Goal: Information Seeking & Learning: Learn about a topic

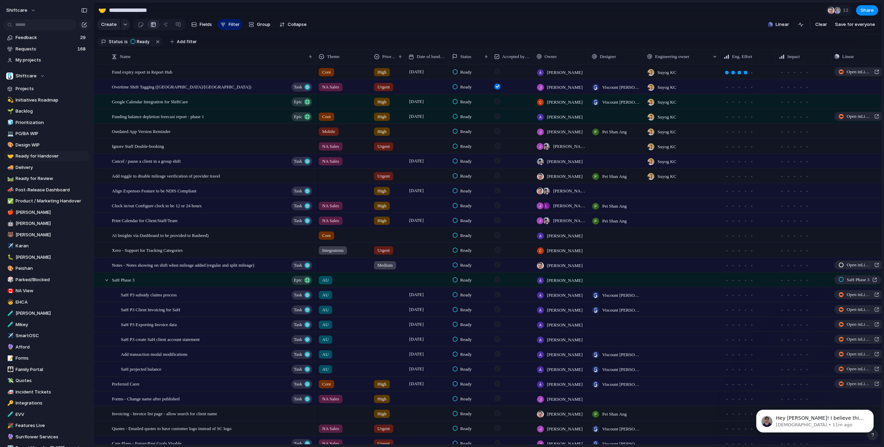
click at [270, 40] on section "Status is Ready Add filter" at bounding box center [488, 42] width 788 height 16
click at [816, 422] on p "Christian • 11m ago" at bounding box center [820, 425] width 89 height 6
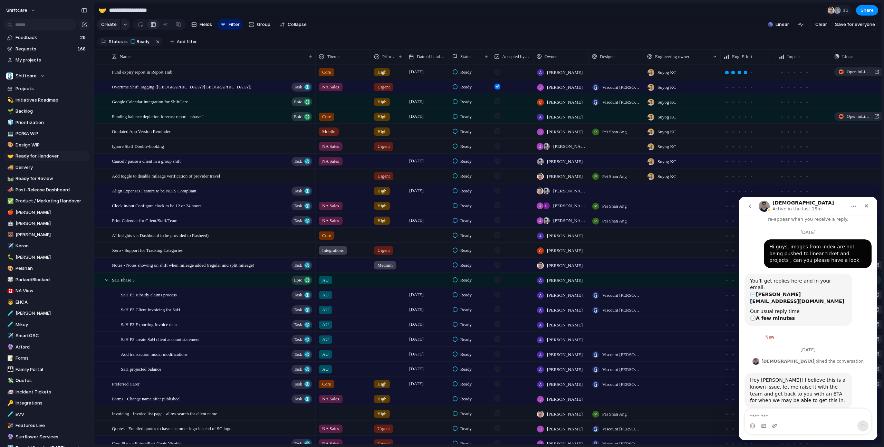
scroll to position [14, 0]
click at [804, 421] on div "Intercom messenger" at bounding box center [808, 425] width 126 height 11
click at [810, 414] on textarea "Message…" at bounding box center [808, 414] width 126 height 12
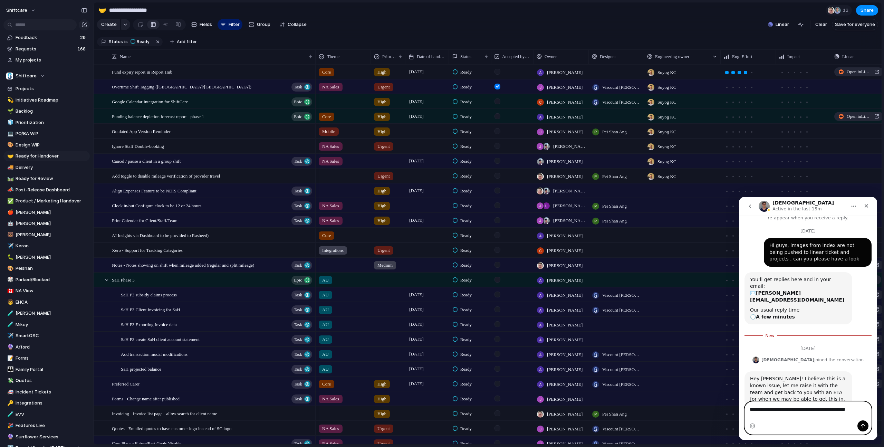
scroll to position [21, 0]
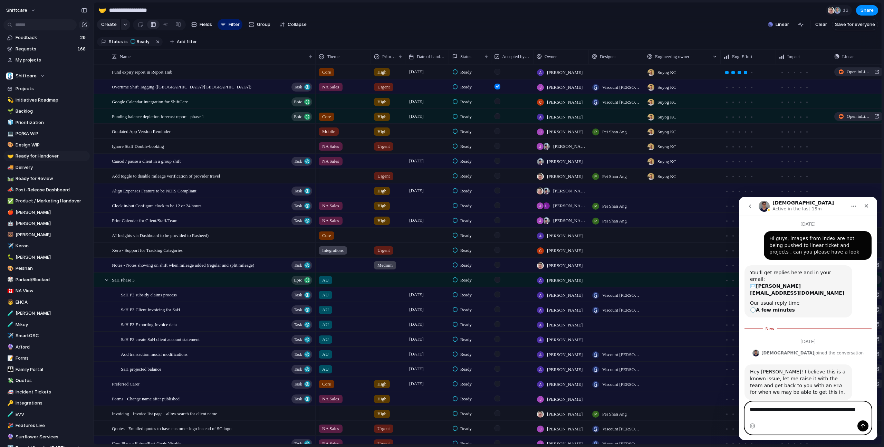
click at [841, 407] on textarea "**********" at bounding box center [808, 410] width 126 height 19
type textarea "**********"
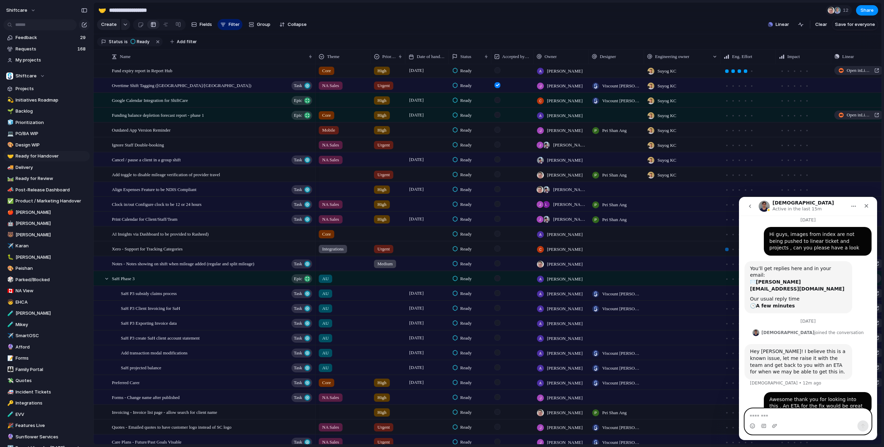
scroll to position [1, 0]
click at [863, 204] on div "Close" at bounding box center [866, 206] width 12 height 12
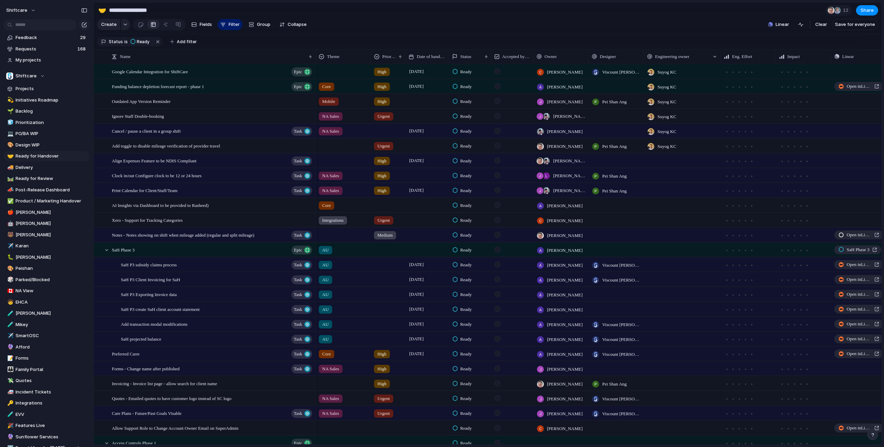
scroll to position [0, 0]
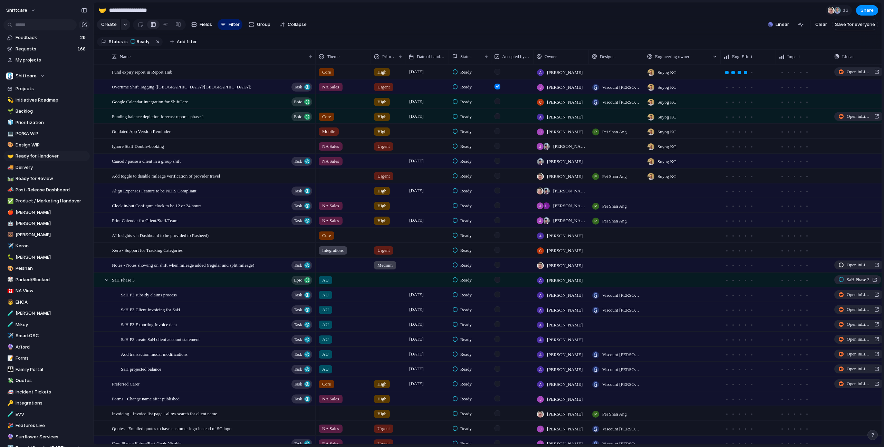
click at [341, 40] on section "Status is Ready Add filter" at bounding box center [488, 42] width 788 height 16
click at [146, 159] on span "Cancel / pause a client in a group shift" at bounding box center [146, 161] width 69 height 8
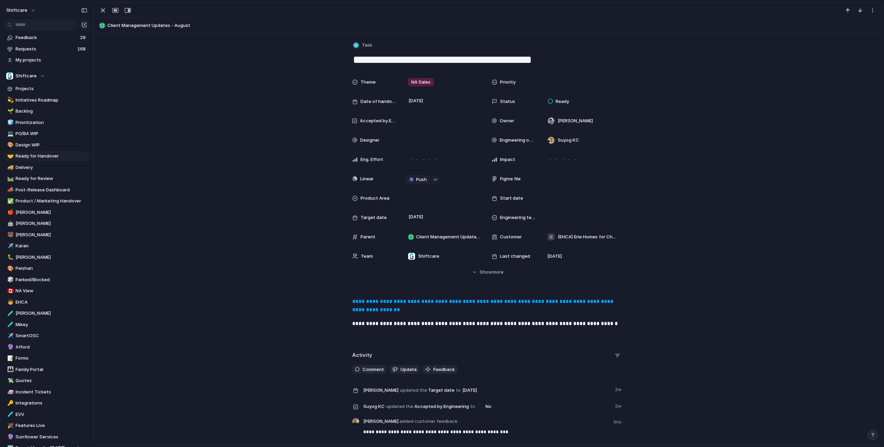
scroll to position [51, 0]
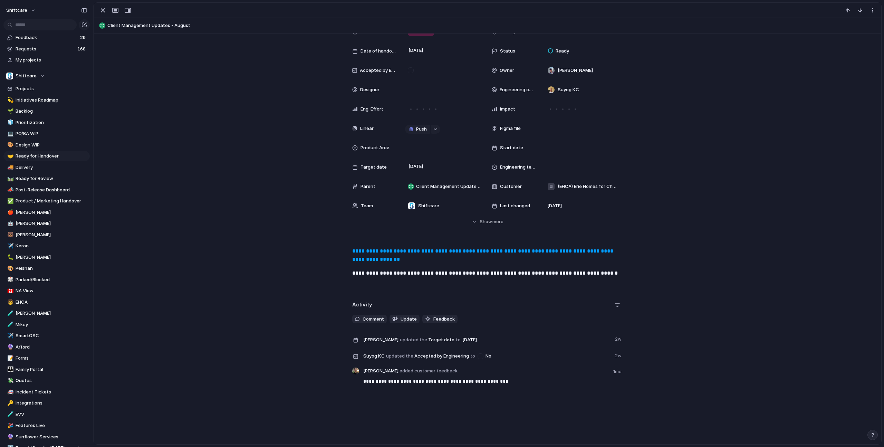
click at [406, 252] on link "**********" at bounding box center [483, 254] width 262 height 13
click at [103, 7] on div "button" at bounding box center [103, 10] width 8 height 8
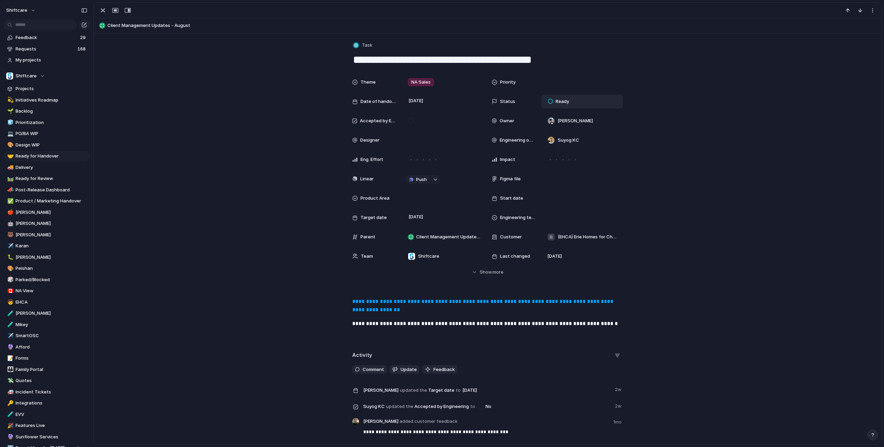
click at [565, 105] on span "Ready" at bounding box center [561, 101] width 13 height 7
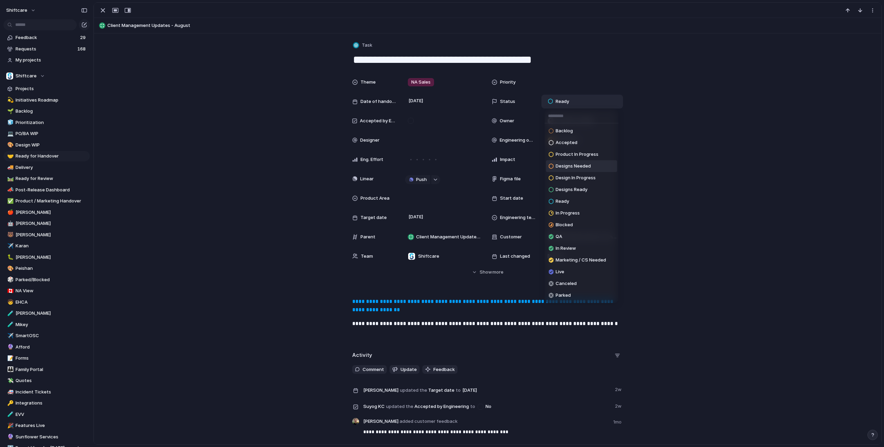
click at [591, 166] on li "Designs Needed" at bounding box center [581, 166] width 71 height 12
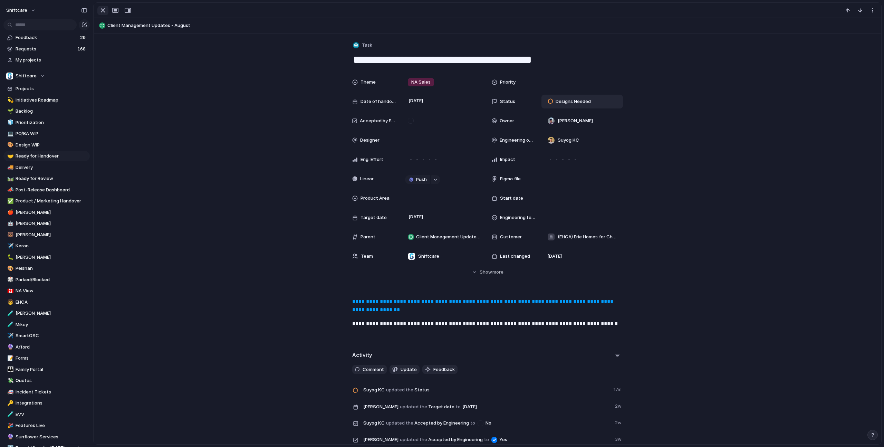
click at [103, 12] on div "button" at bounding box center [103, 10] width 8 height 8
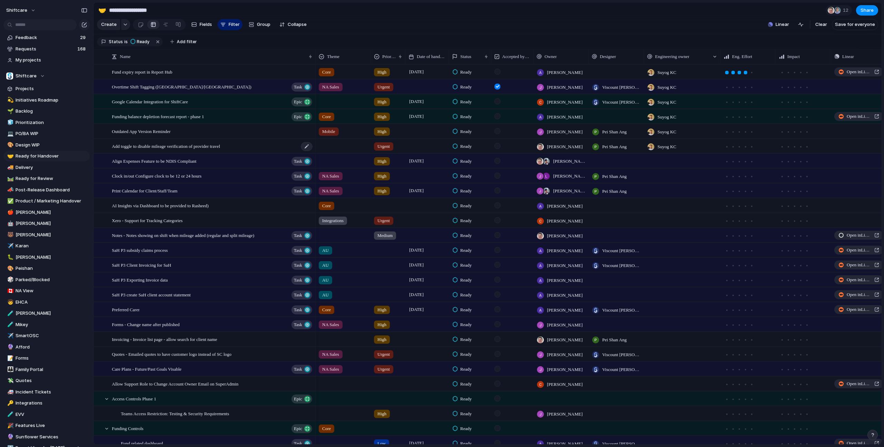
click at [169, 144] on span "Add toggle to disable mileage verification of provider travel" at bounding box center [166, 146] width 108 height 8
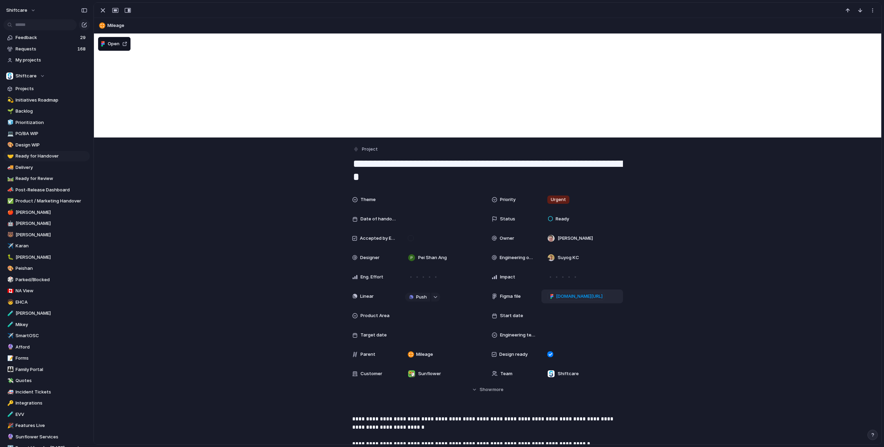
click at [589, 292] on link "[DOMAIN_NAME][URL]" at bounding box center [575, 296] width 57 height 9
click at [687, 288] on div "Theme Priority Urgent Date of handover Status Ready Accepted by Engineering Own…" at bounding box center [487, 293] width 771 height 200
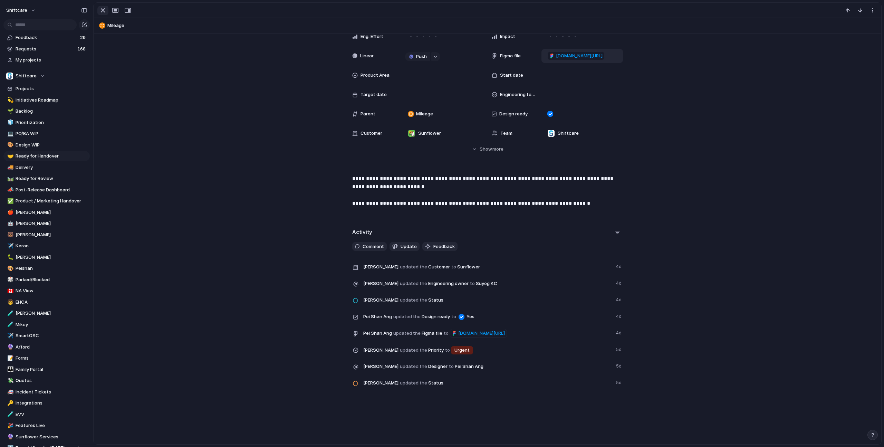
click at [106, 10] on div "button" at bounding box center [103, 10] width 8 height 8
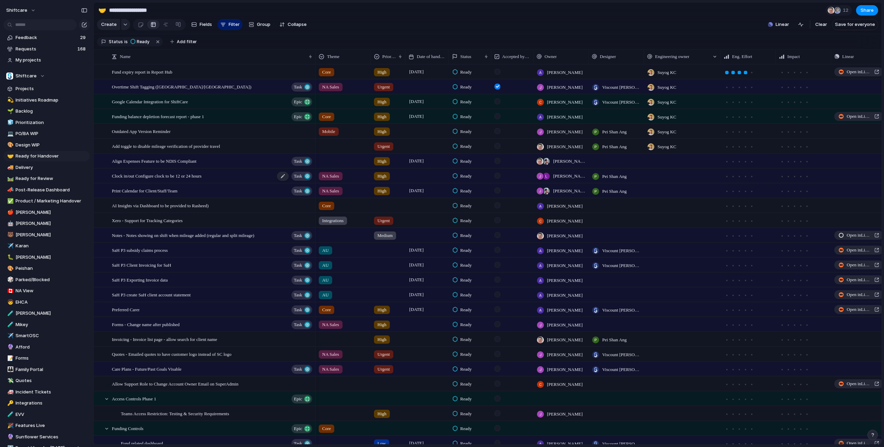
click at [190, 178] on span "Clock in/out Configure clock to be 12 or 24 hours" at bounding box center [157, 176] width 90 height 8
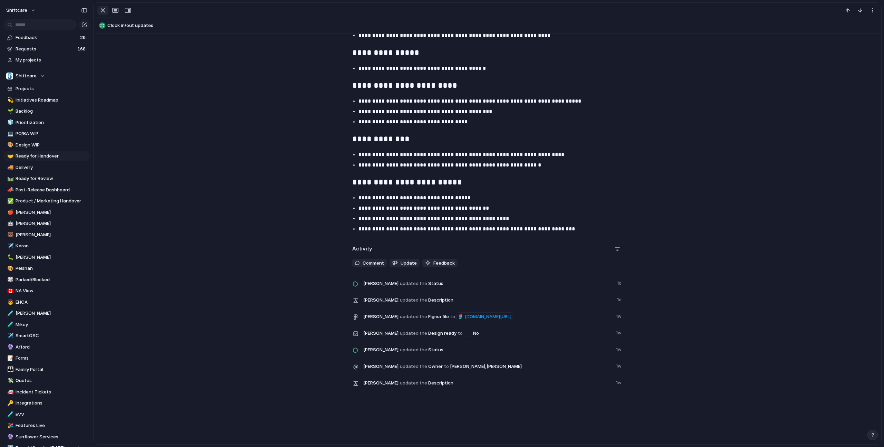
click at [101, 10] on div "button" at bounding box center [103, 10] width 8 height 8
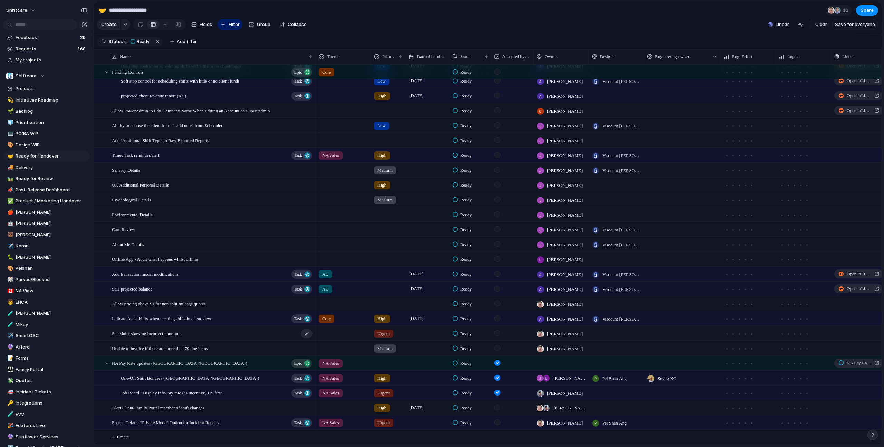
click at [175, 335] on span "Scheduler showing incorrect hour total" at bounding box center [147, 333] width 70 height 8
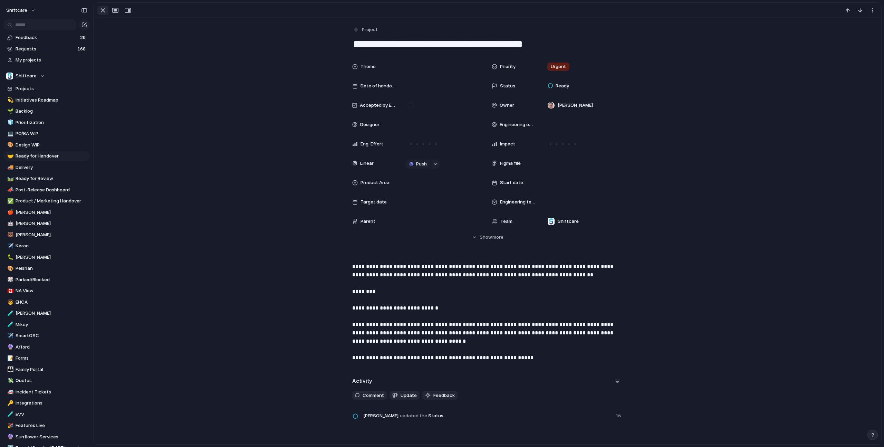
click at [97, 8] on button "button" at bounding box center [102, 10] width 11 height 9
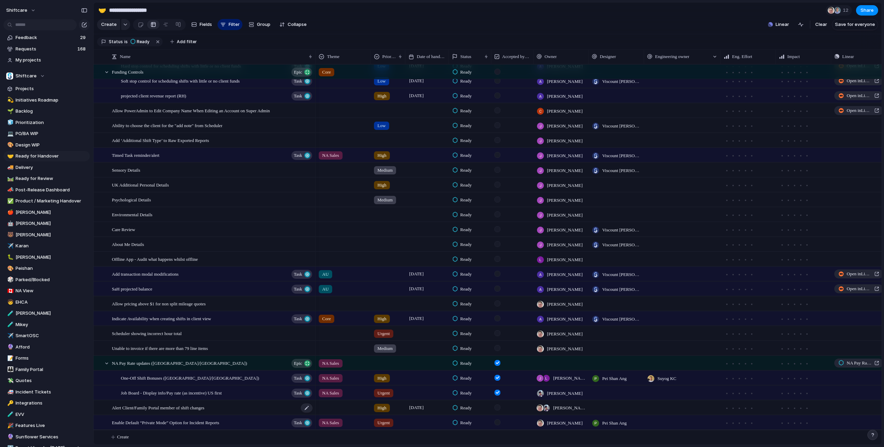
click at [193, 406] on span "Alert Client/Family Portal member of shift changes" at bounding box center [158, 407] width 93 height 8
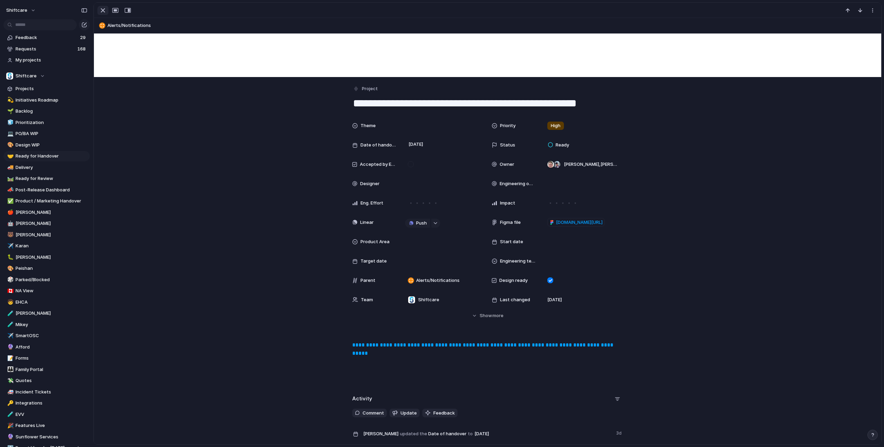
click at [104, 10] on div "button" at bounding box center [103, 10] width 8 height 8
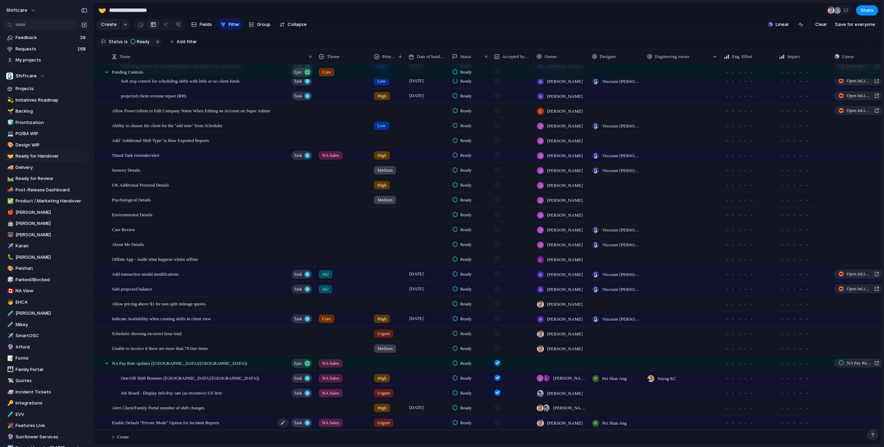
scroll to position [390, 0]
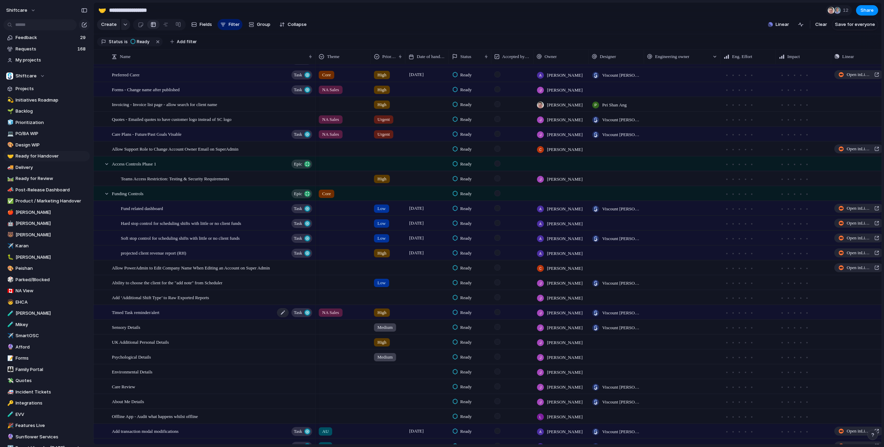
click at [159, 313] on span "Timed Task reminder/alert" at bounding box center [136, 312] width 48 height 8
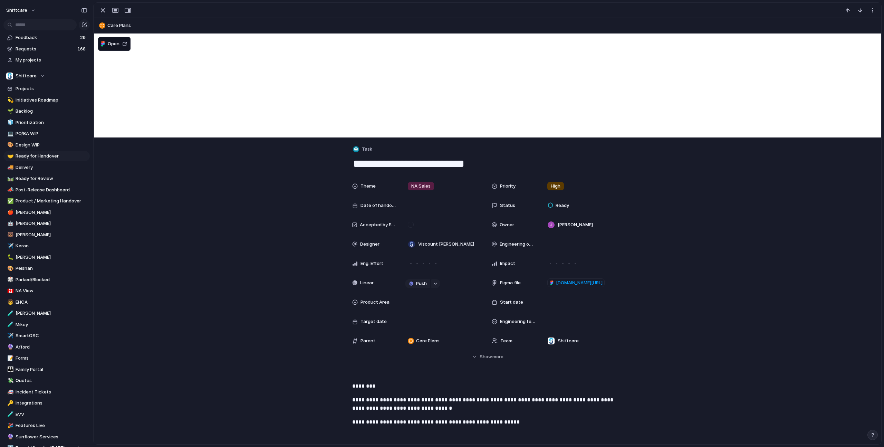
scroll to position [42, 0]
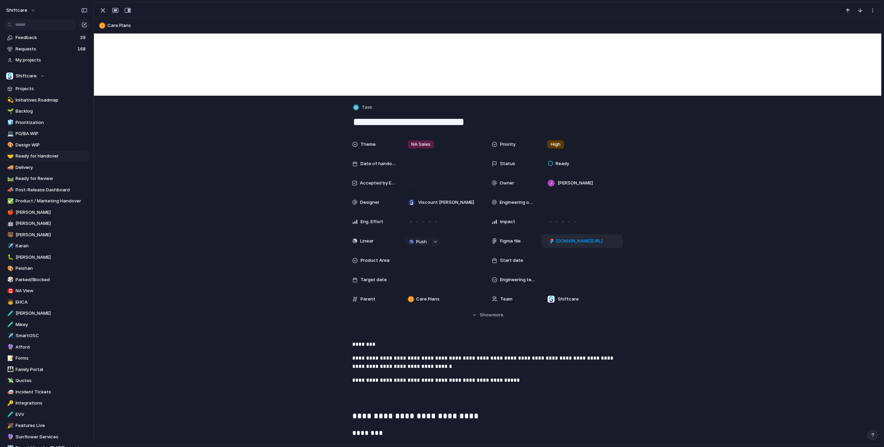
click at [597, 243] on span "[DOMAIN_NAME][URL]" at bounding box center [579, 241] width 47 height 7
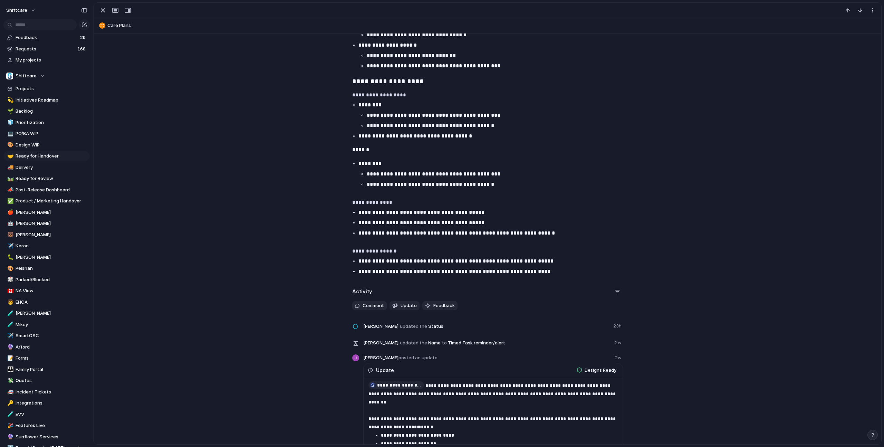
scroll to position [1230, 0]
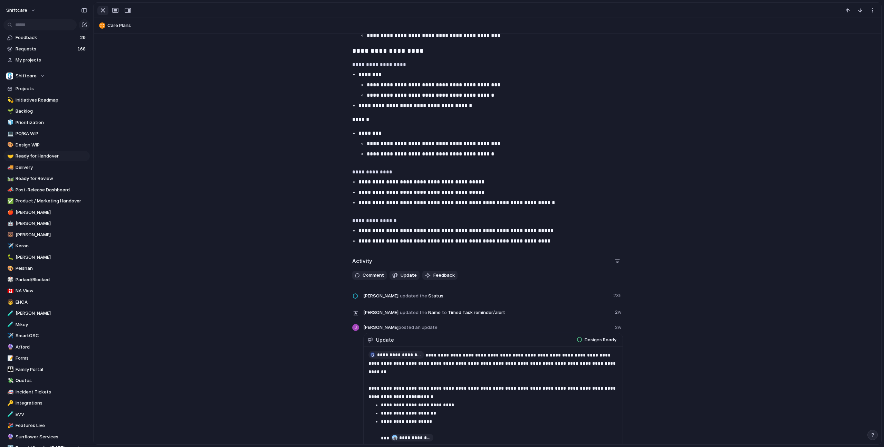
click at [102, 10] on div "button" at bounding box center [103, 10] width 8 height 8
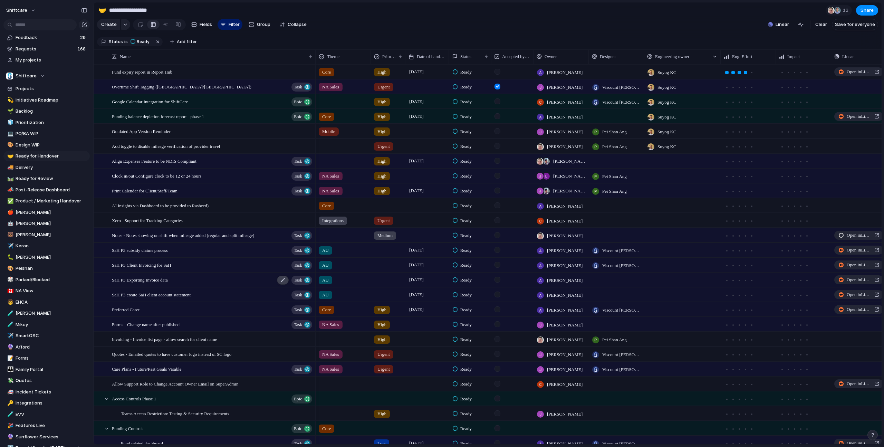
scroll to position [54, 0]
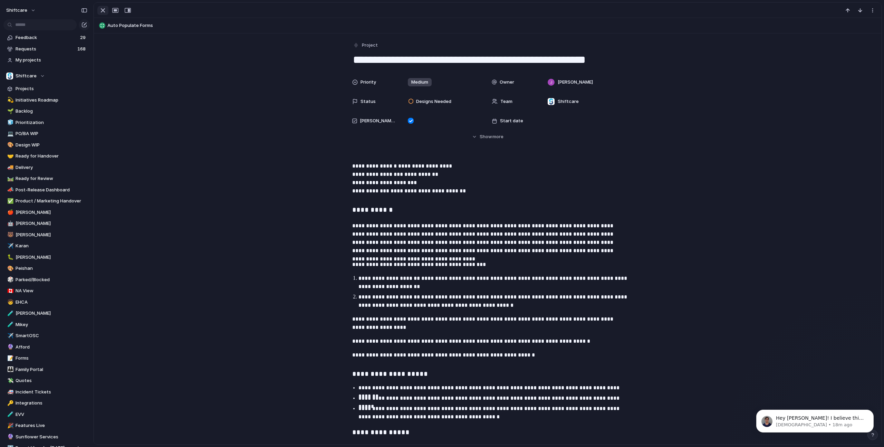
click at [100, 13] on div "button" at bounding box center [103, 10] width 8 height 8
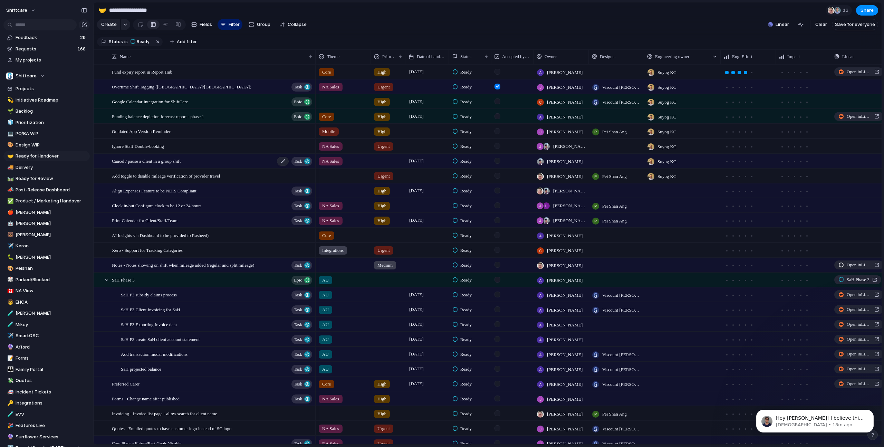
click at [135, 163] on span "Cancel / pause a client in a group shift" at bounding box center [146, 161] width 69 height 8
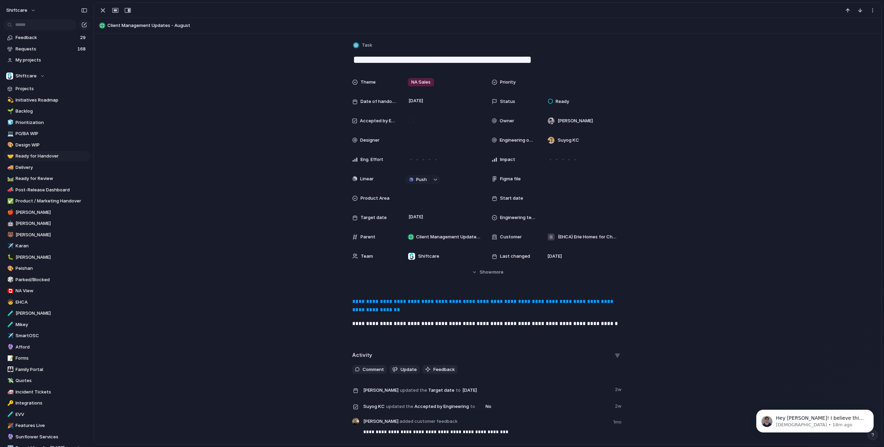
drag, startPoint x: 352, startPoint y: 59, endPoint x: 565, endPoint y: 65, distance: 212.7
click at [565, 65] on textarea "**********" at bounding box center [487, 59] width 271 height 14
click at [596, 46] on div "Task" at bounding box center [487, 45] width 271 height 10
click at [100, 10] on div "button" at bounding box center [103, 10] width 8 height 8
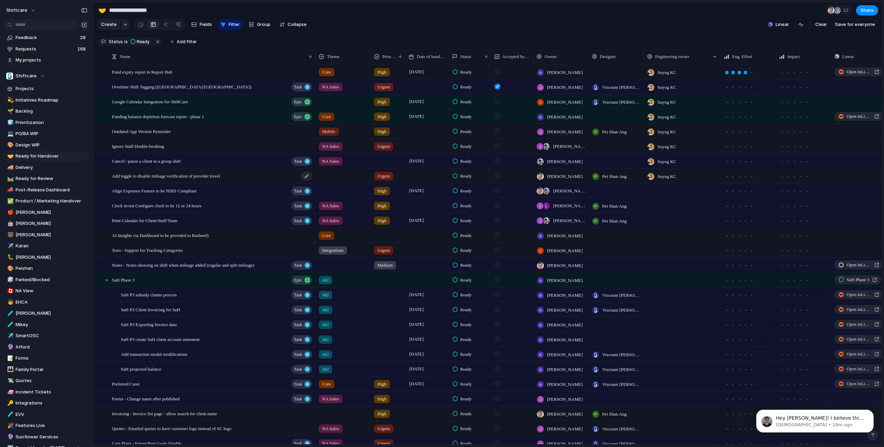
click at [180, 176] on span "Add toggle to disable mileage verification of provider travel" at bounding box center [166, 176] width 108 height 8
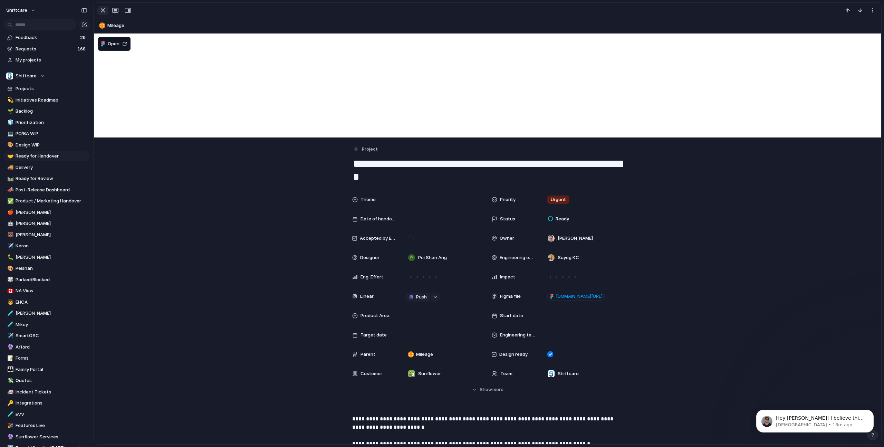
click at [103, 9] on div "button" at bounding box center [103, 10] width 8 height 8
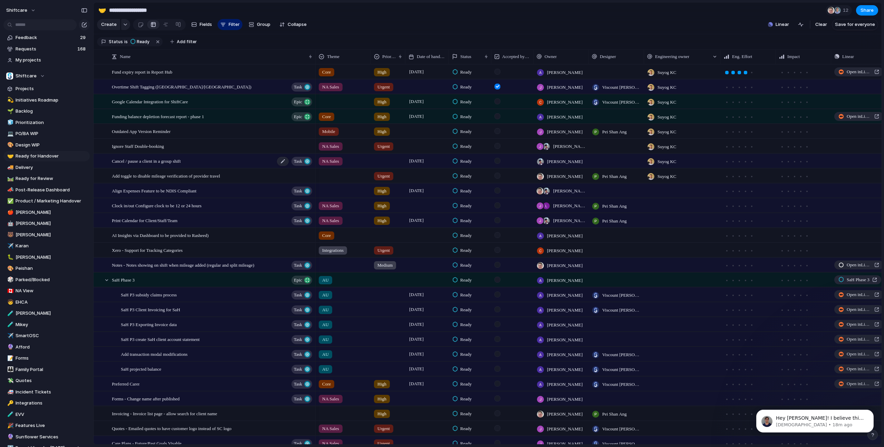
click at [148, 157] on span "Cancel / pause a client in a group shift" at bounding box center [146, 161] width 69 height 8
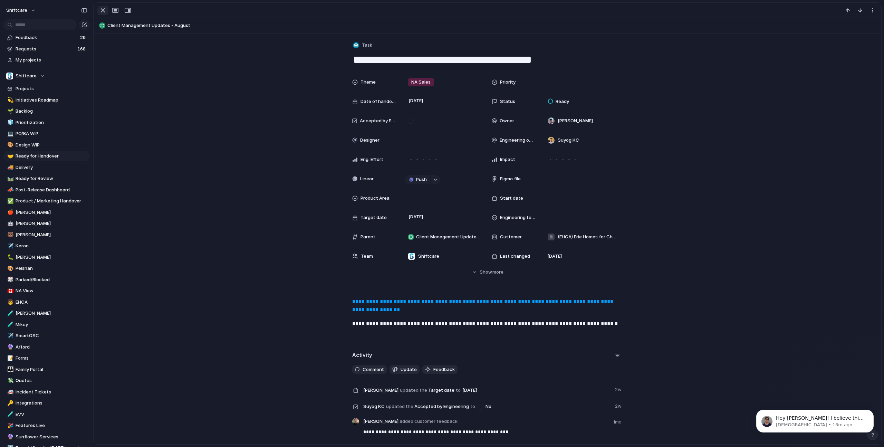
click at [102, 10] on div "button" at bounding box center [103, 10] width 8 height 8
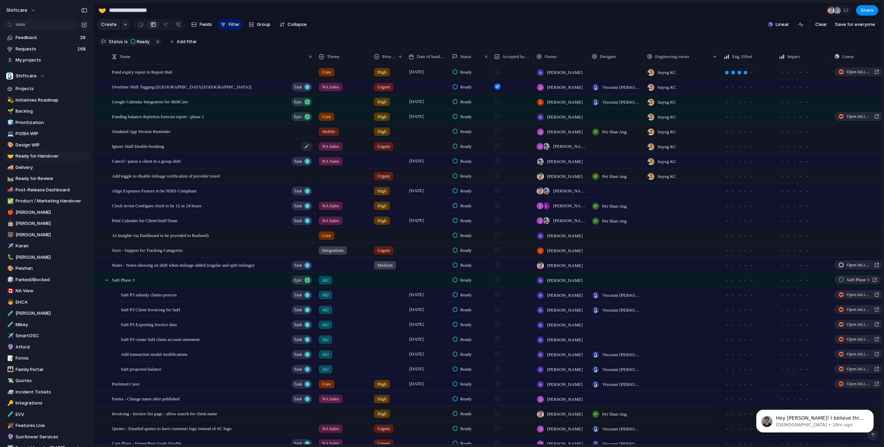
click at [196, 143] on div "Ignore Staff Double-booking" at bounding box center [212, 146] width 201 height 14
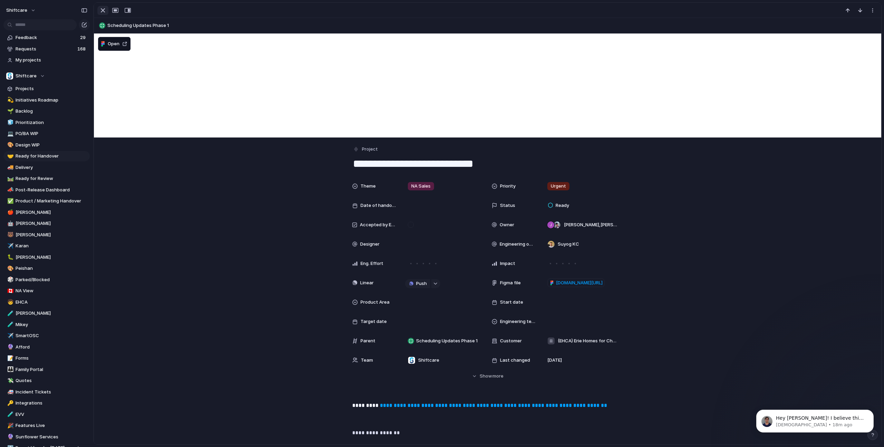
click at [103, 8] on div "button" at bounding box center [103, 10] width 8 height 8
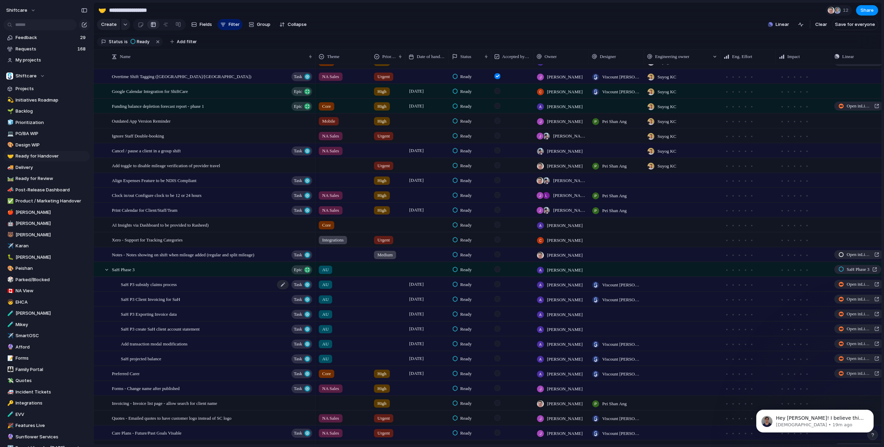
scroll to position [23, 0]
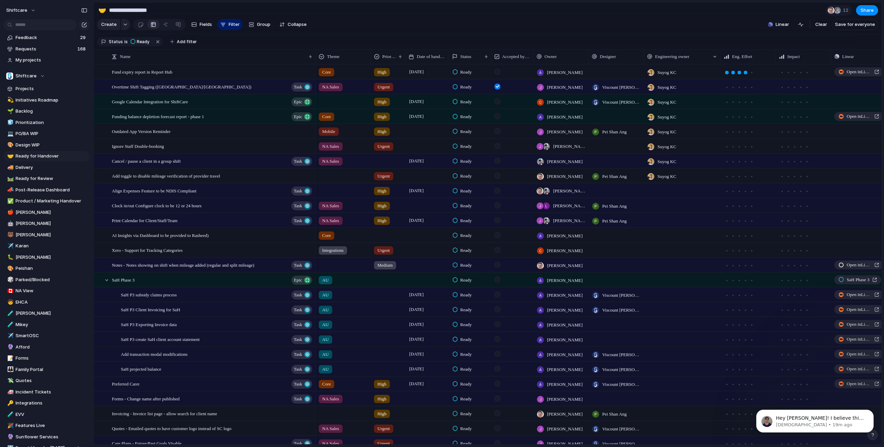
click at [637, 176] on div "Pei Shan Ang" at bounding box center [616, 174] width 55 height 11
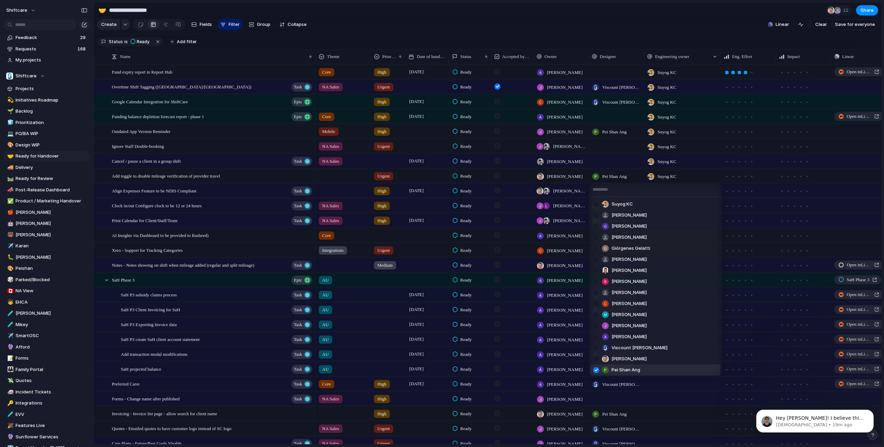
click at [222, 180] on div "Suyog KC Anton Suba Gerda Decio Henry He Giórgenes Gelatti Jazmine Mae Recario …" at bounding box center [442, 223] width 884 height 447
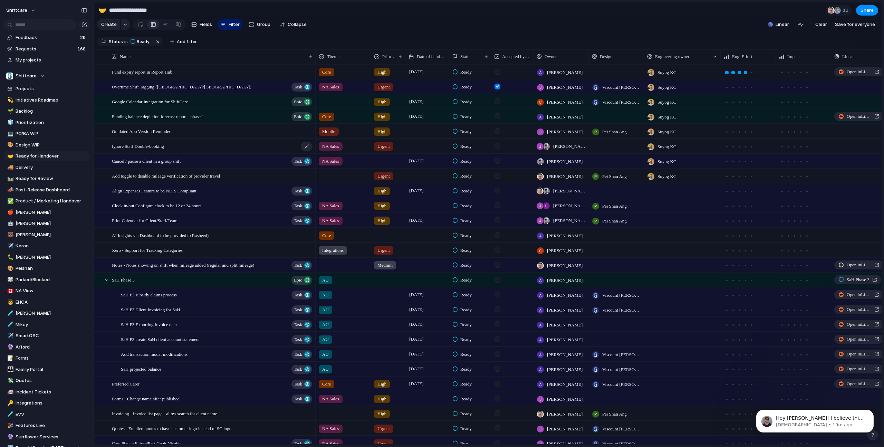
click at [161, 147] on span "Ignore Staff Double-booking" at bounding box center [138, 146] width 52 height 8
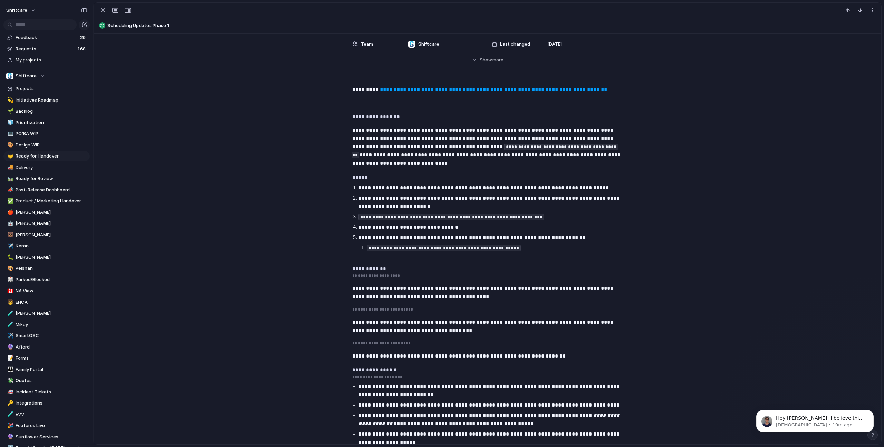
click at [449, 91] on link "**********" at bounding box center [493, 89] width 227 height 5
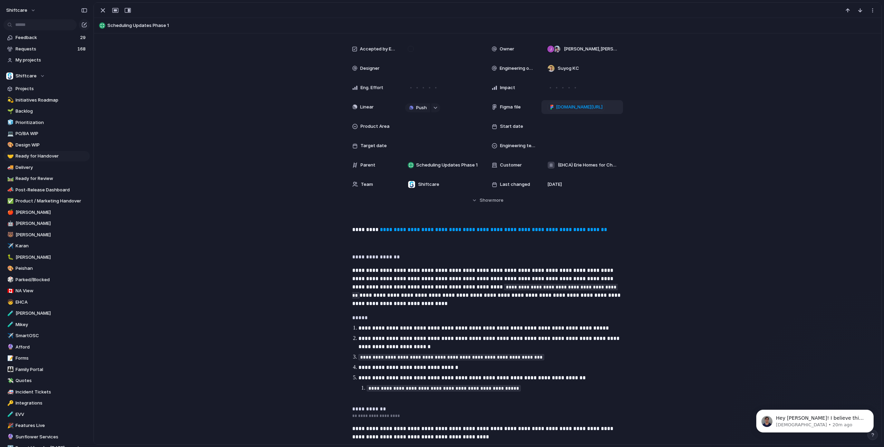
click at [580, 108] on span "figma.com/design/WEgyERlnSG1Ez29XPlYoyw/Ignore-Staff-Double-booking?node-id=2-3…" at bounding box center [579, 107] width 47 height 7
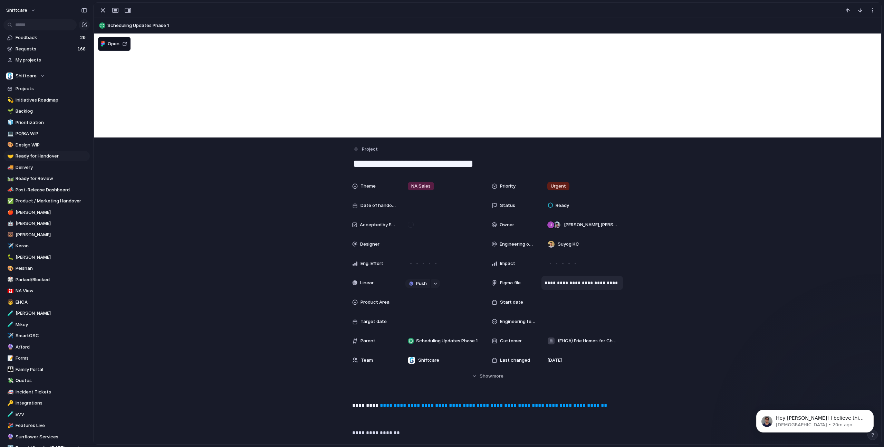
click at [96, 10] on div at bounding box center [114, 10] width 37 height 9
click at [101, 9] on div "button" at bounding box center [103, 10] width 8 height 8
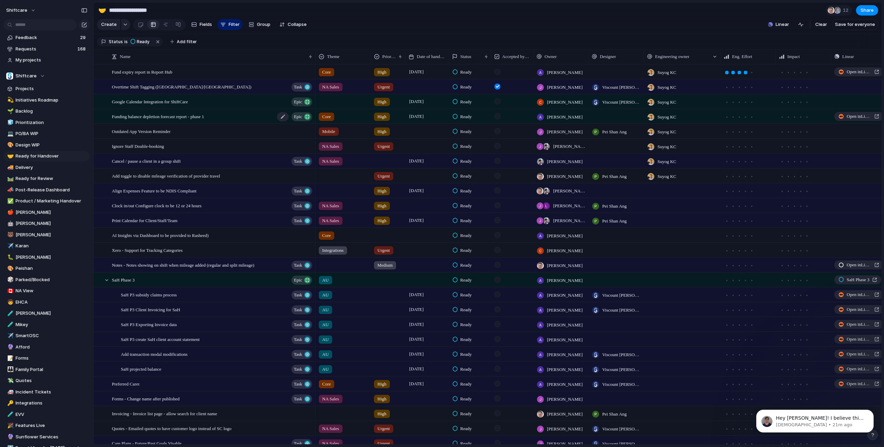
click at [203, 111] on div "Funding balance depletion forecast report - phase 1 Epic" at bounding box center [212, 116] width 201 height 14
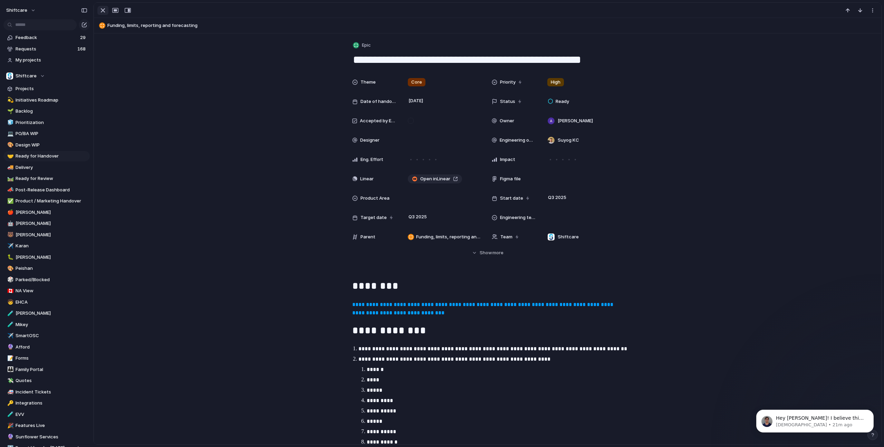
click at [103, 10] on div "button" at bounding box center [103, 10] width 8 height 8
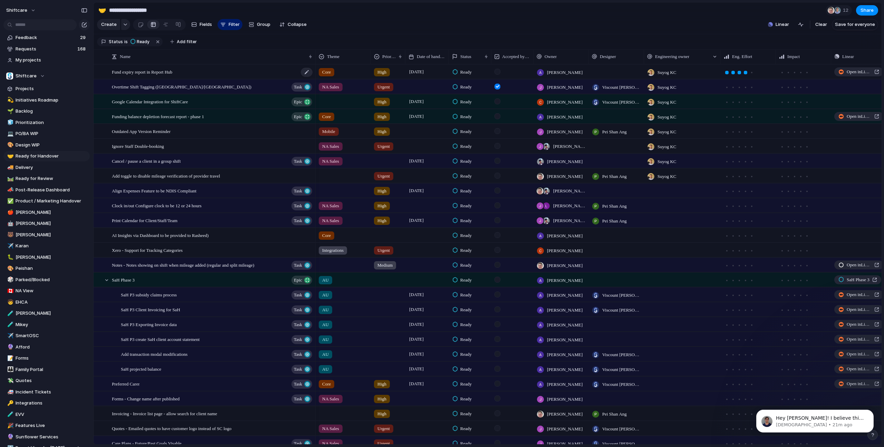
click at [170, 72] on span "Fund expiry report in Report Hub" at bounding box center [142, 72] width 60 height 8
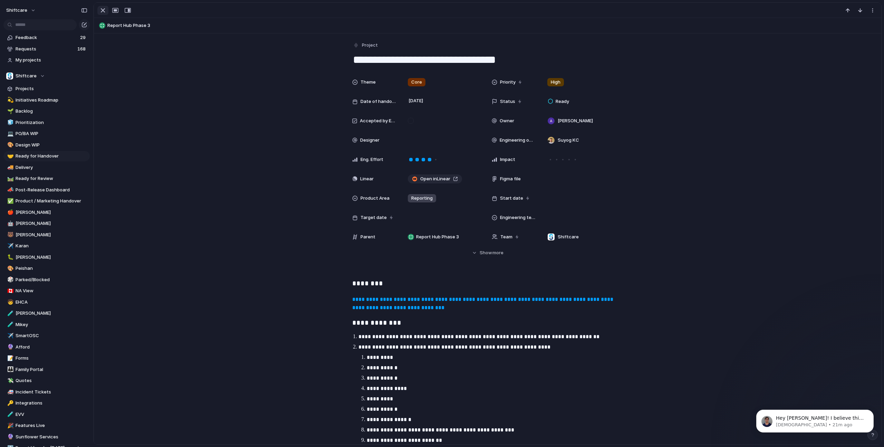
click at [105, 13] on div "button" at bounding box center [103, 10] width 8 height 8
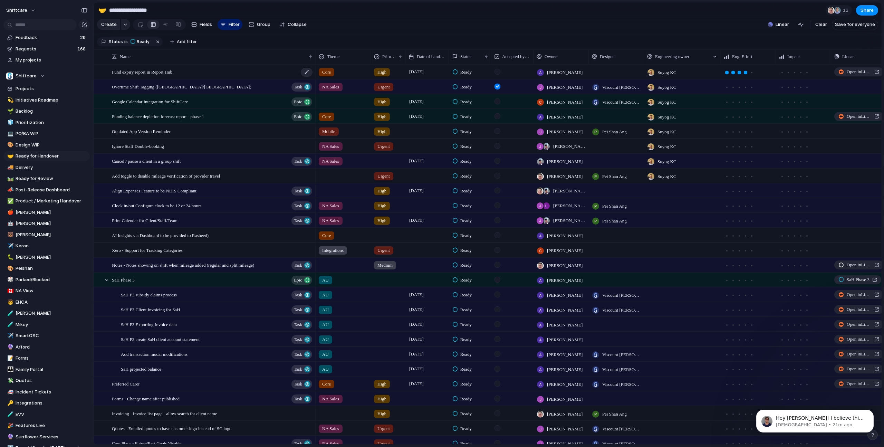
click at [222, 77] on div "Fund expiry report in Report Hub" at bounding box center [212, 72] width 201 height 14
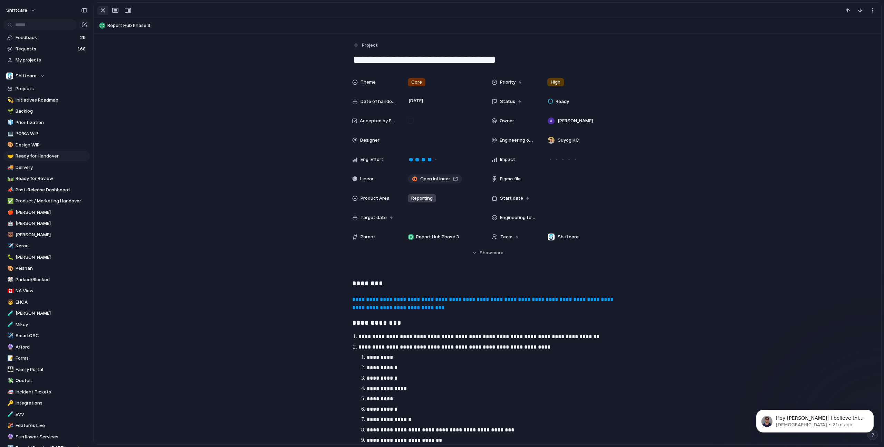
click at [103, 9] on div "button" at bounding box center [103, 10] width 8 height 8
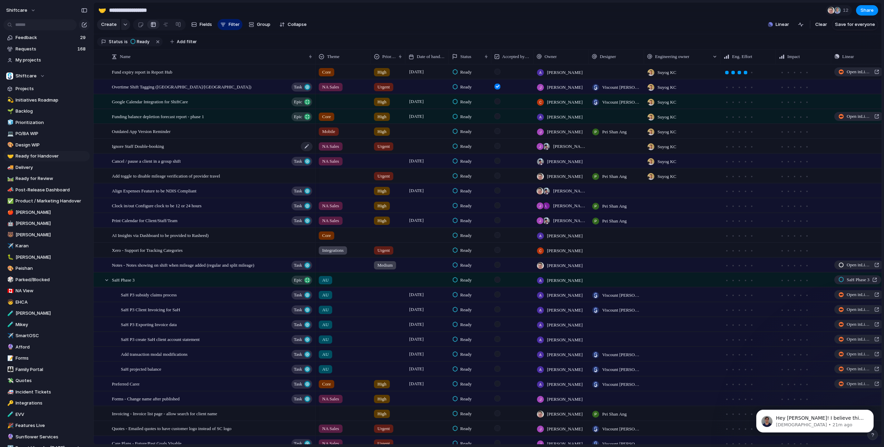
click at [190, 146] on div "Ignore Staff Double-booking" at bounding box center [212, 146] width 201 height 14
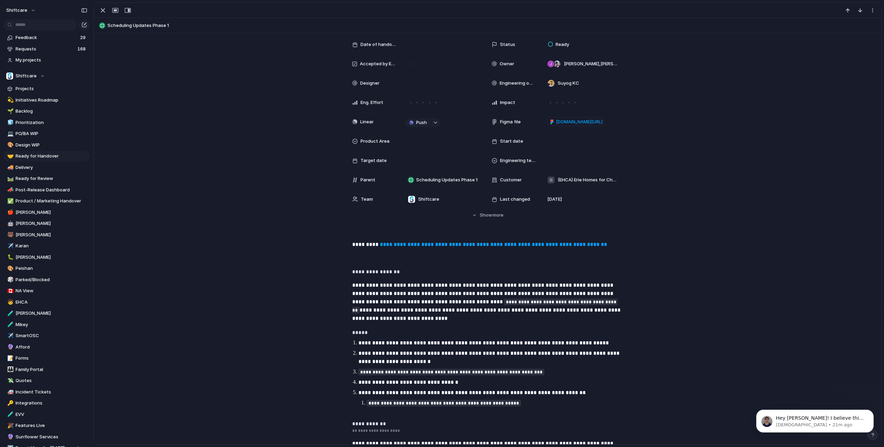
scroll to position [166, 0]
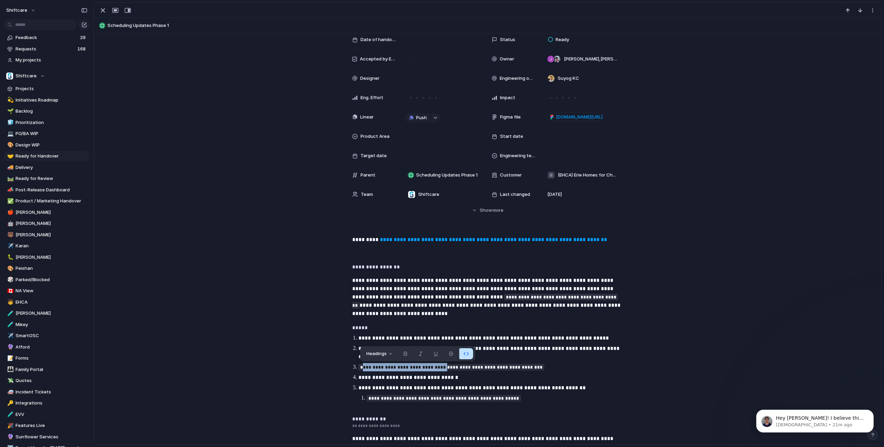
drag, startPoint x: 362, startPoint y: 367, endPoint x: 461, endPoint y: 368, distance: 98.4
click at [461, 368] on code "**********" at bounding box center [451, 367] width 186 height 6
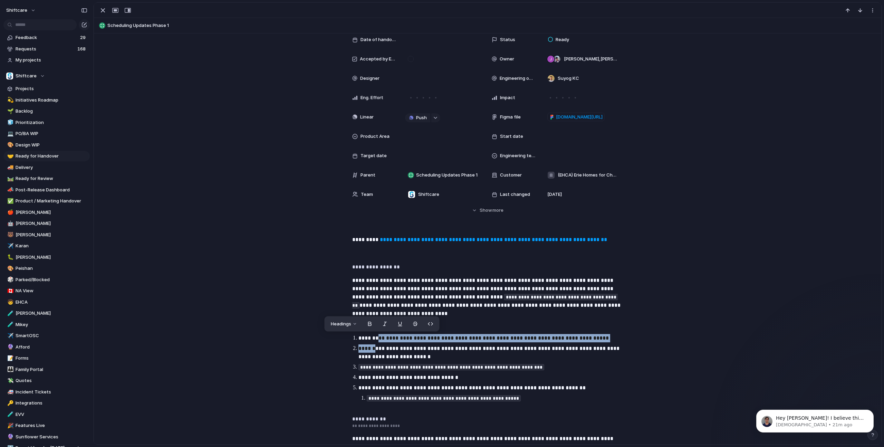
drag, startPoint x: 378, startPoint y: 340, endPoint x: 374, endPoint y: 346, distance: 6.7
click at [374, 346] on ol "**********" at bounding box center [487, 373] width 283 height 79
click at [376, 346] on p "**********" at bounding box center [493, 352] width 271 height 17
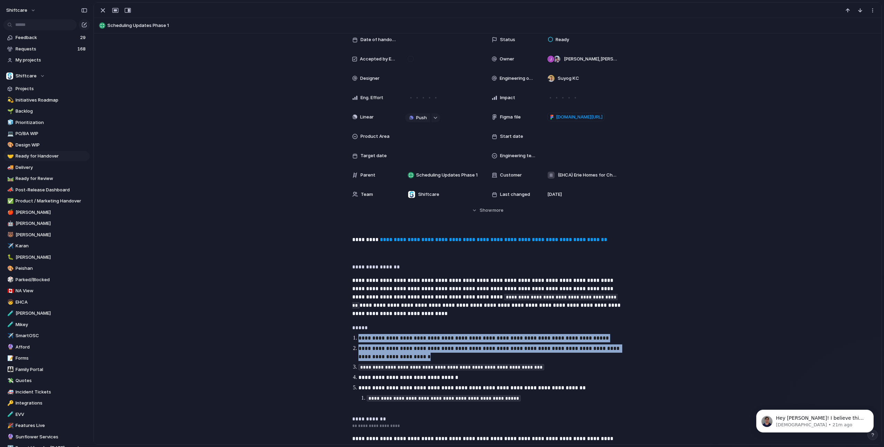
drag, startPoint x: 468, startPoint y: 333, endPoint x: 401, endPoint y: 353, distance: 69.5
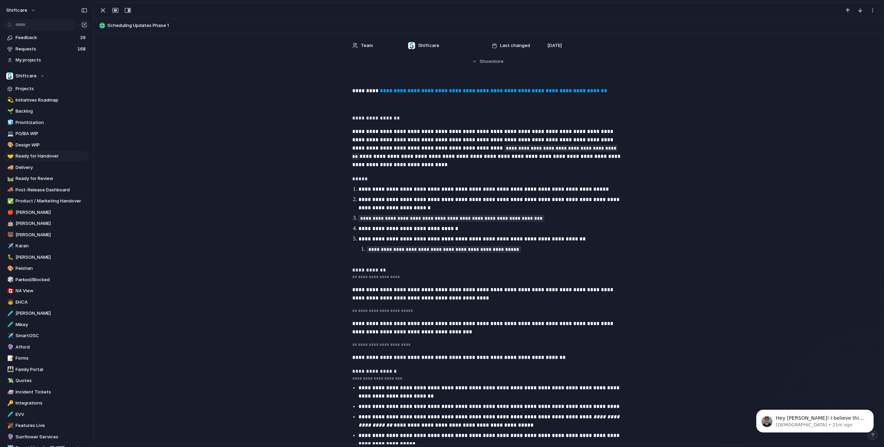
scroll to position [318, 0]
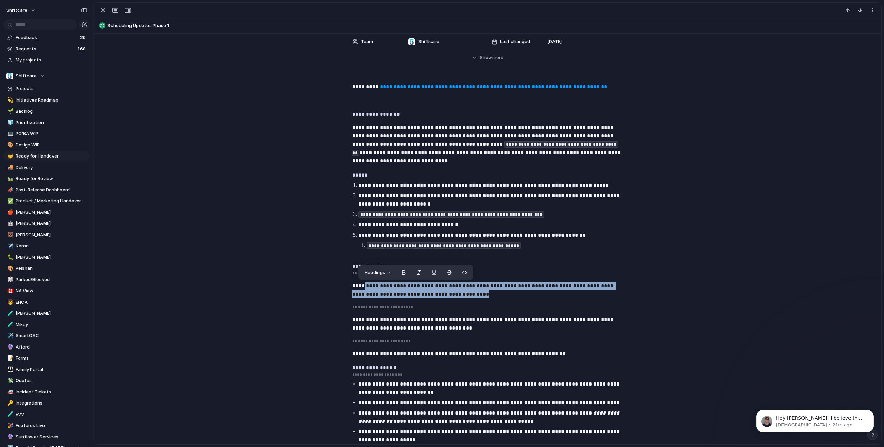
drag, startPoint x: 362, startPoint y: 290, endPoint x: 470, endPoint y: 293, distance: 108.4
click at [470, 293] on p "**********" at bounding box center [487, 290] width 271 height 17
drag, startPoint x: 470, startPoint y: 293, endPoint x: 476, endPoint y: 276, distance: 17.5
click at [476, 276] on div "**********" at bounding box center [487, 445] width 771 height 725
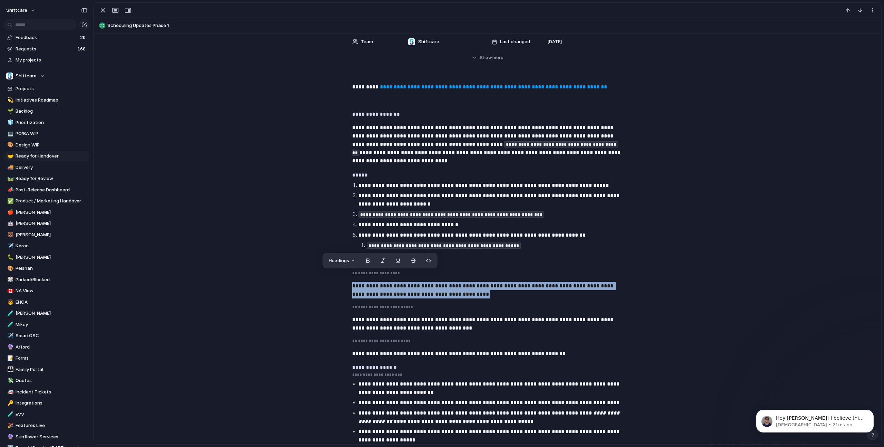
click at [465, 302] on div "**********" at bounding box center [487, 445] width 771 height 725
drag, startPoint x: 467, startPoint y: 300, endPoint x: 462, endPoint y: 279, distance: 21.9
click at [462, 279] on div "**********" at bounding box center [487, 445] width 771 height 725
click at [456, 286] on p "**********" at bounding box center [487, 290] width 271 height 17
drag, startPoint x: 455, startPoint y: 293, endPoint x: 462, endPoint y: 274, distance: 20.9
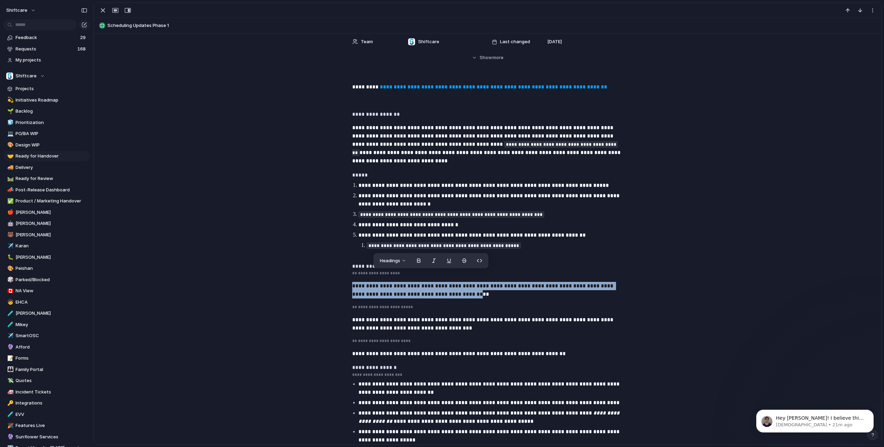
click at [462, 274] on div "**********" at bounding box center [487, 445] width 771 height 725
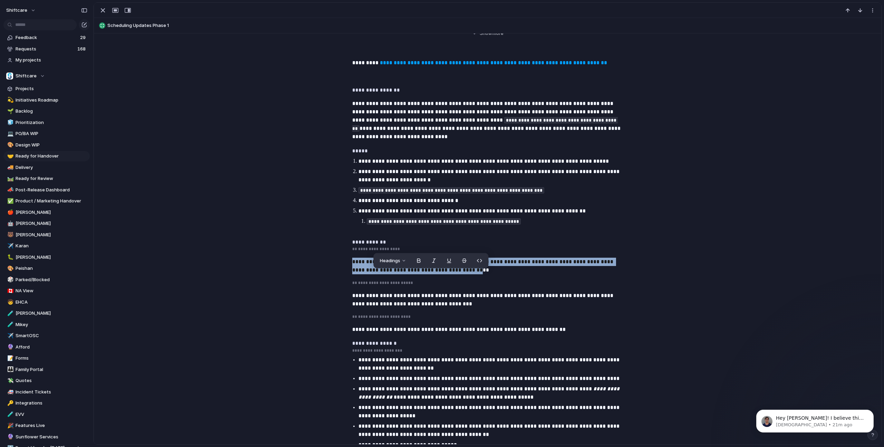
scroll to position [351, 0]
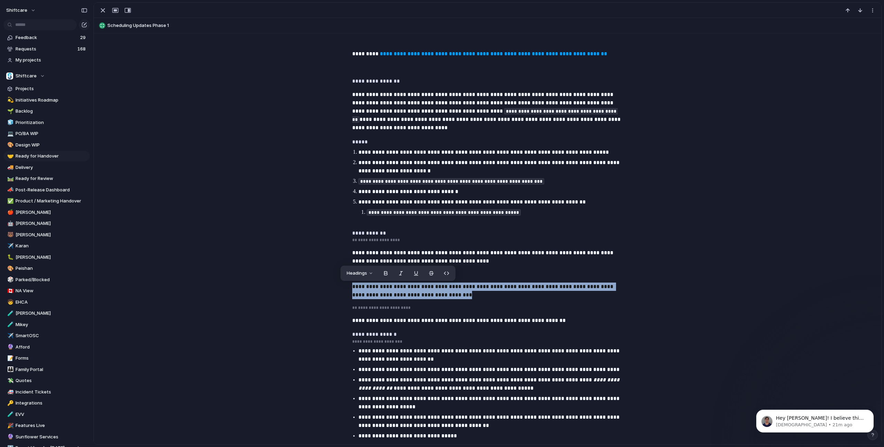
drag, startPoint x: 459, startPoint y: 297, endPoint x: 476, endPoint y: 280, distance: 23.9
click at [476, 280] on div "**********" at bounding box center [487, 412] width 771 height 725
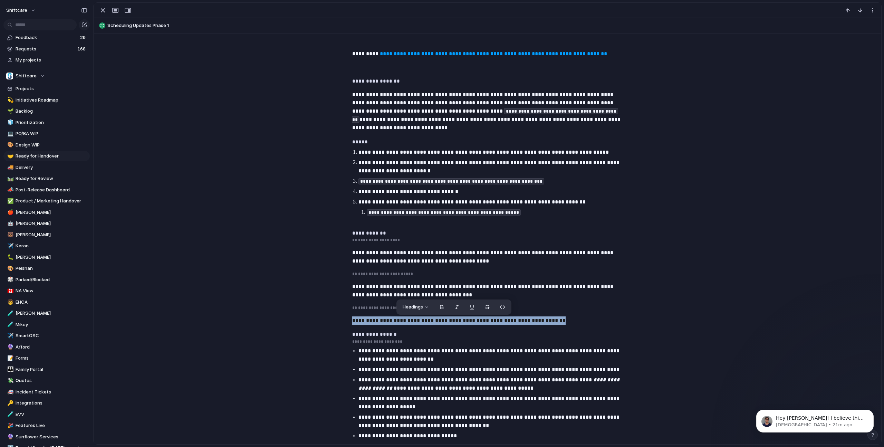
drag, startPoint x: 352, startPoint y: 321, endPoint x: 549, endPoint y: 318, distance: 196.5
click at [549, 318] on p "**********" at bounding box center [487, 320] width 271 height 8
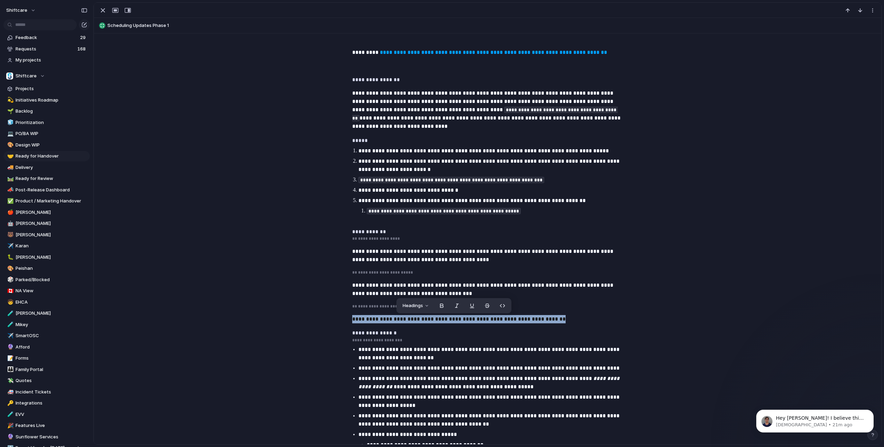
drag, startPoint x: 548, startPoint y: 318, endPoint x: 549, endPoint y: 313, distance: 5.2
click at [549, 313] on div "**********" at bounding box center [487, 410] width 771 height 725
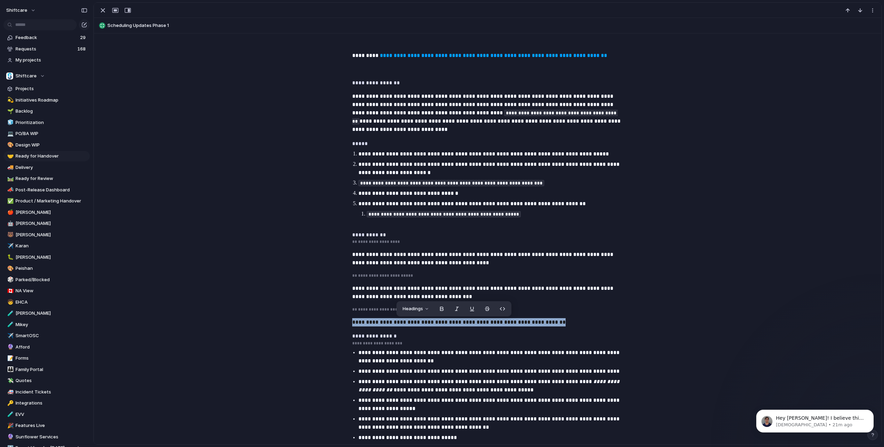
scroll to position [349, 0]
click at [503, 350] on p "**********" at bounding box center [493, 357] width 271 height 17
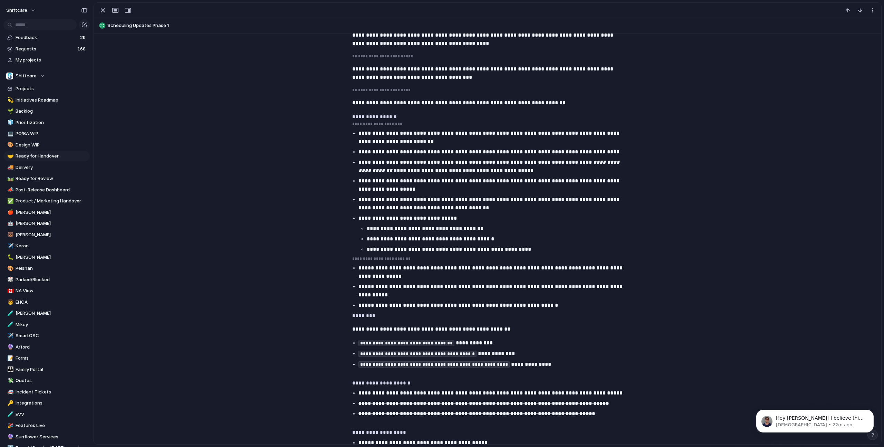
scroll to position [618, 0]
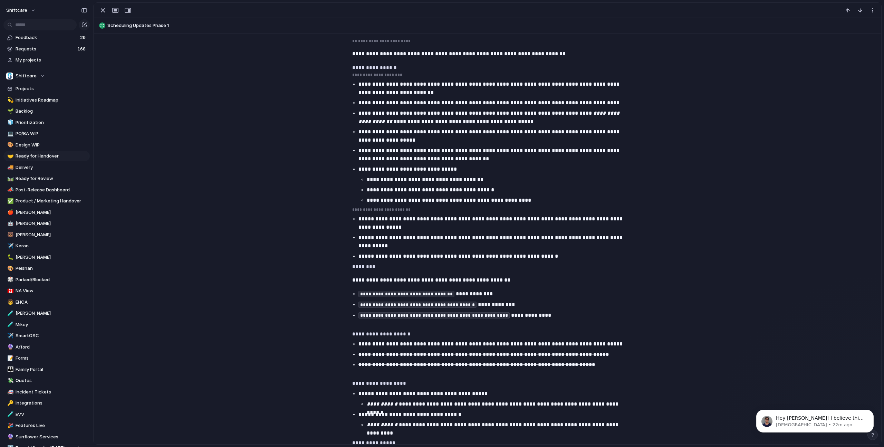
click at [454, 296] on code "**********" at bounding box center [406, 294] width 96 height 6
drag, startPoint x: 443, startPoint y: 279, endPoint x: 506, endPoint y: 280, distance: 63.2
click at [506, 280] on strong "**********" at bounding box center [451, 279] width 114 height 5
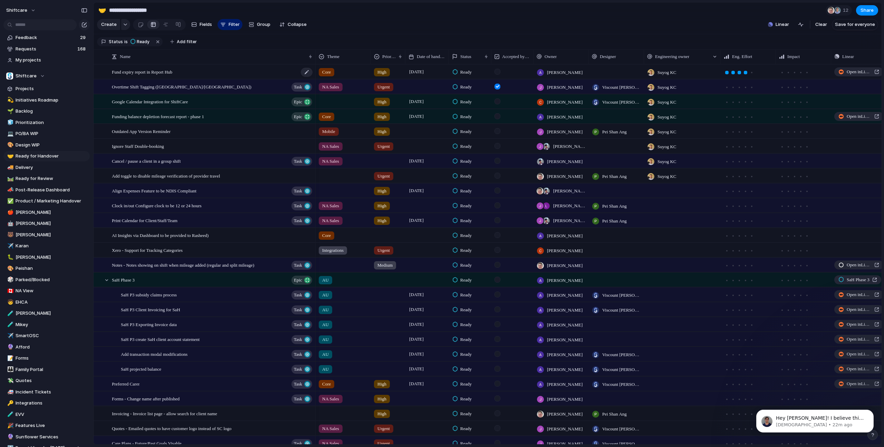
click at [172, 71] on span "Fund expiry report in Report Hub" at bounding box center [142, 72] width 60 height 8
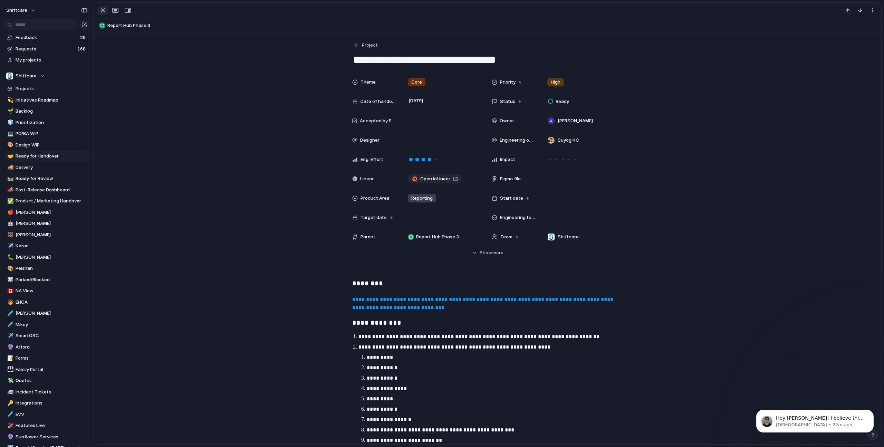
click at [102, 6] on div "button" at bounding box center [103, 10] width 8 height 8
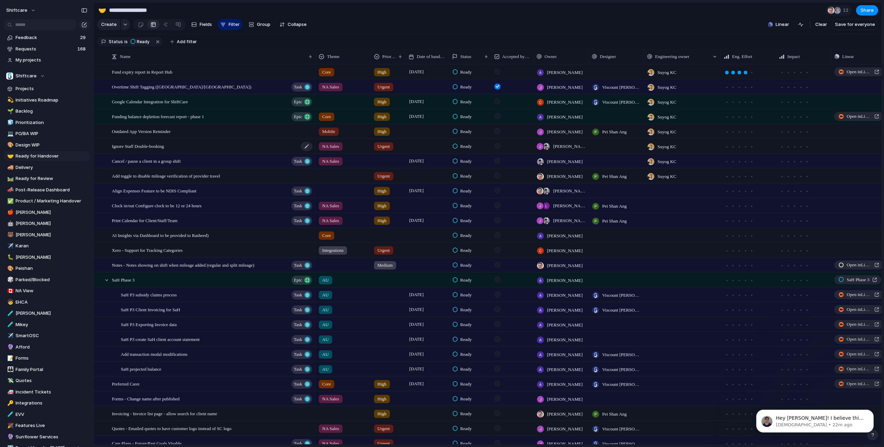
click at [151, 143] on span "Ignore Staff Double-booking" at bounding box center [138, 146] width 52 height 8
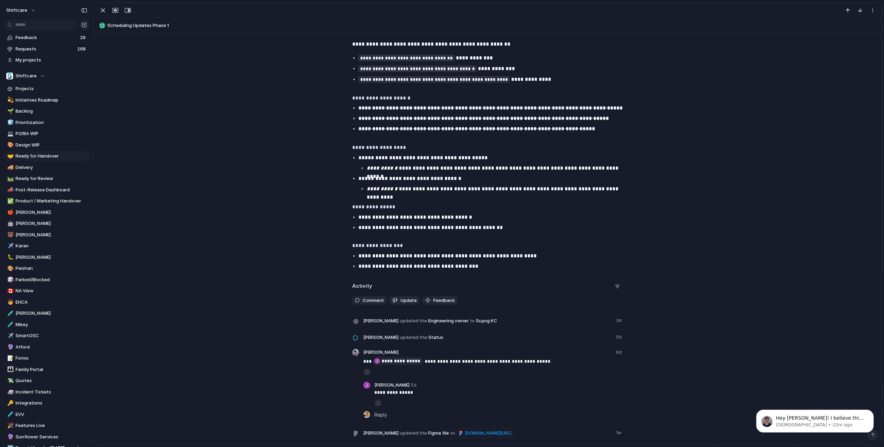
scroll to position [944, 0]
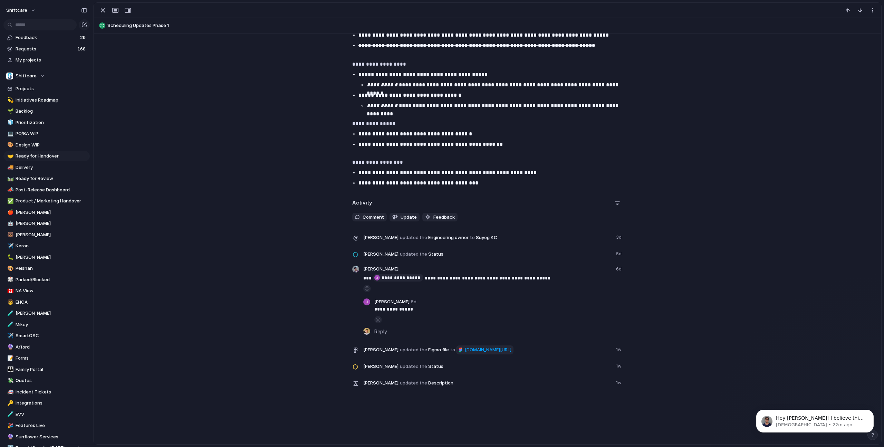
click at [475, 351] on span "figma.com/design/WEgyERlnSG1Ez29XPlYoyw/Ignore-Staff-Double-booking?node-id=2-3…" at bounding box center [488, 349] width 47 height 7
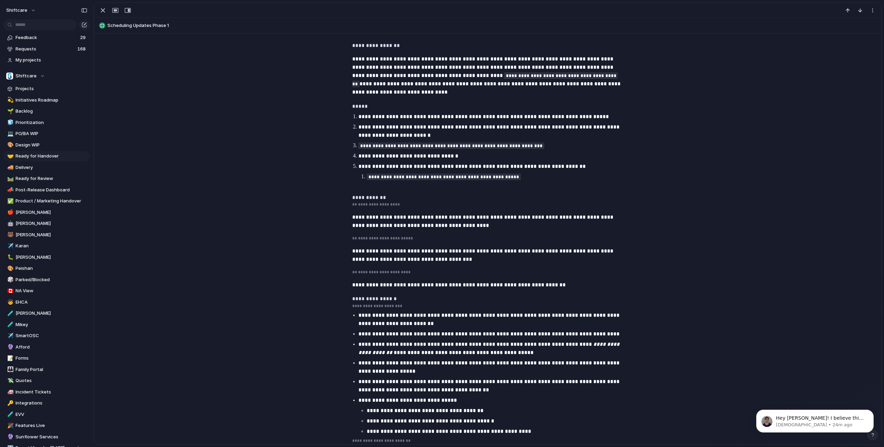
scroll to position [732, 0]
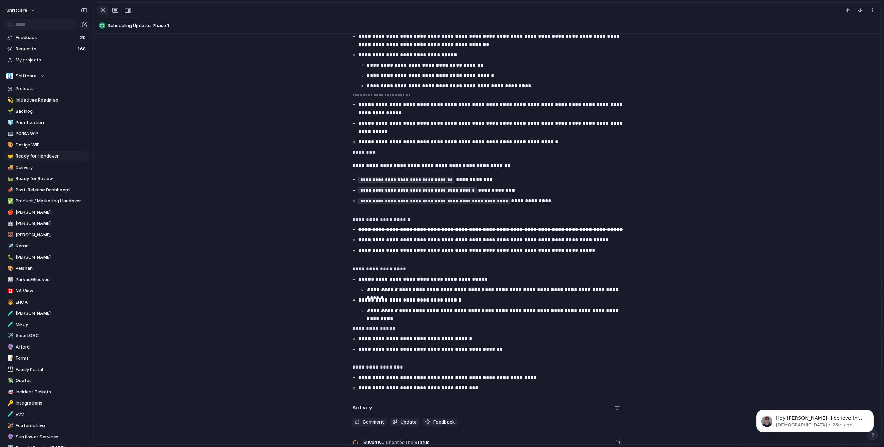
click at [103, 11] on div "button" at bounding box center [103, 10] width 8 height 8
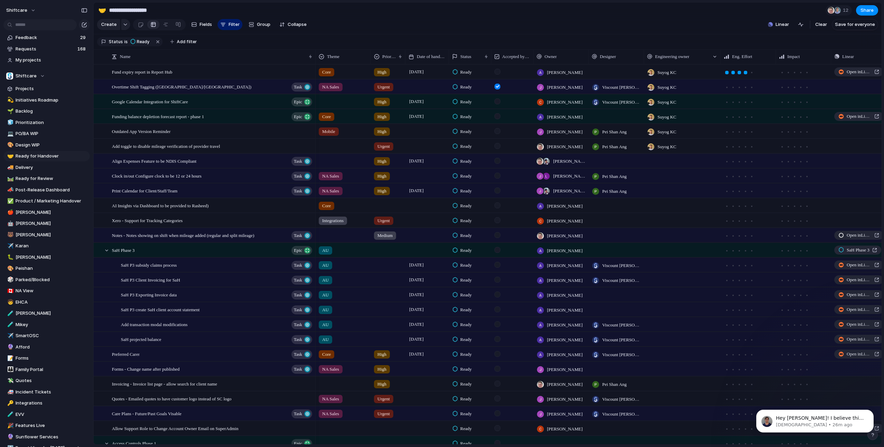
click at [427, 30] on section "Create Fields Filter Group Zoom Collapse Linear Clear Save for everyone" at bounding box center [488, 26] width 788 height 17
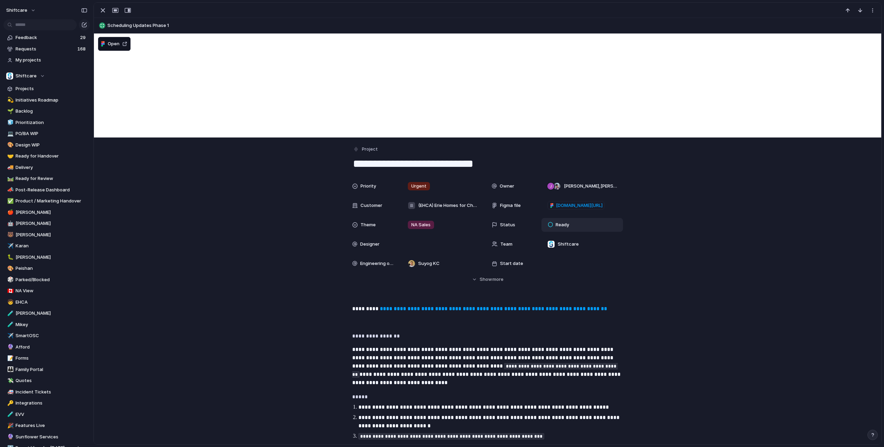
click at [563, 224] on span "Ready" at bounding box center [561, 224] width 13 height 7
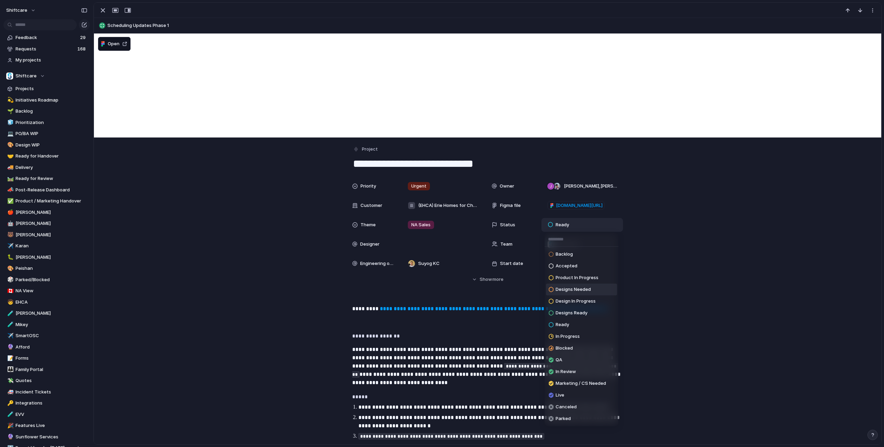
drag, startPoint x: 582, startPoint y: 290, endPoint x: 739, endPoint y: 246, distance: 163.1
click at [583, 290] on span "Designs Needed" at bounding box center [572, 289] width 35 height 7
click at [739, 246] on div "Priority Urgent Owner Jonathan Agness , Mikey Nanquil Customer (EHCA) Erie Home…" at bounding box center [487, 231] width 771 height 104
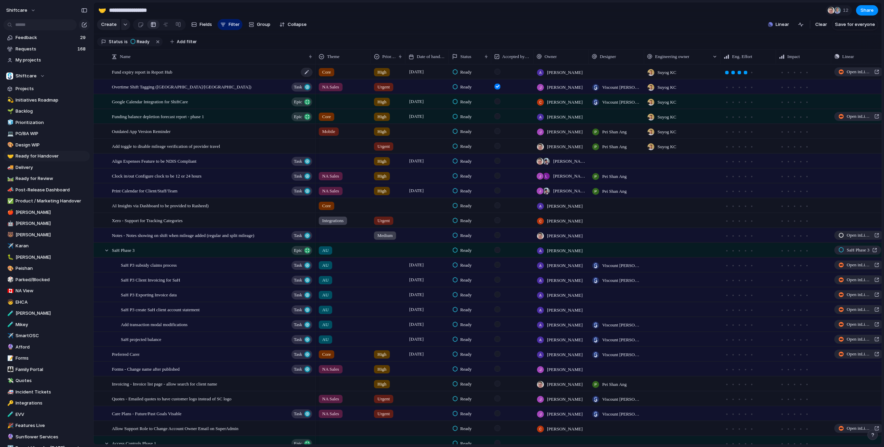
click at [169, 72] on span "Fund expiry report in Report Hub" at bounding box center [142, 72] width 60 height 8
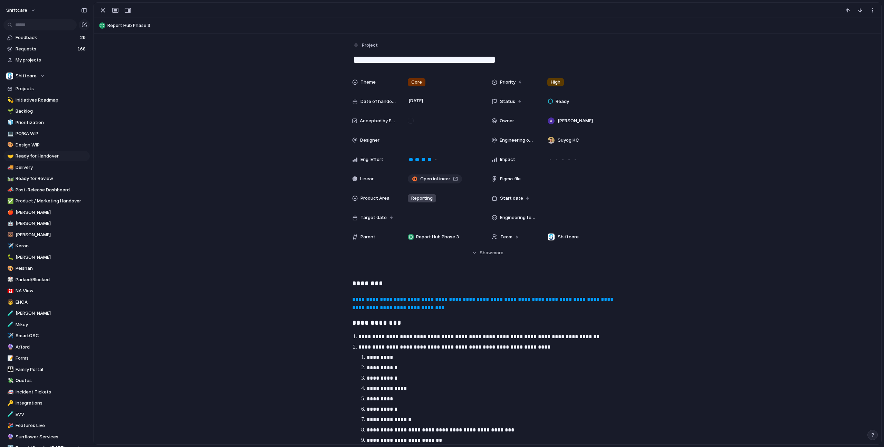
drag, startPoint x: 538, startPoint y: 61, endPoint x: 545, endPoint y: 50, distance: 13.5
click at [545, 50] on div "**********" at bounding box center [487, 53] width 271 height 27
click at [101, 6] on button "button" at bounding box center [102, 10] width 11 height 9
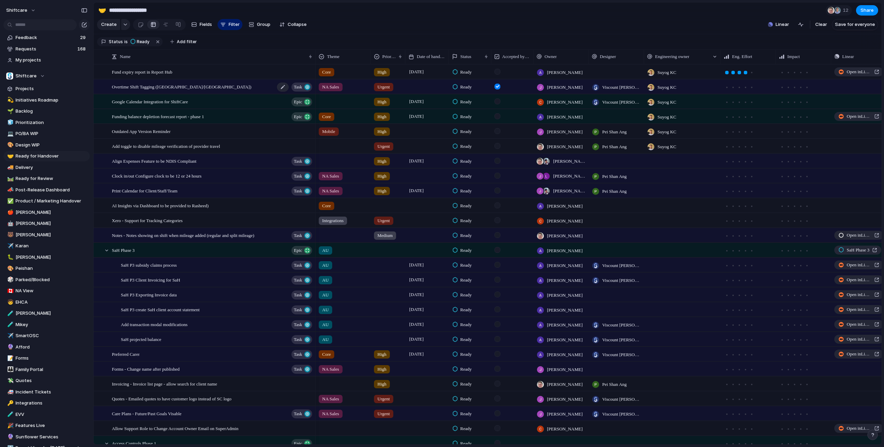
click at [149, 88] on span "Overtime Shift Tagging ([GEOGRAPHIC_DATA]/[GEOGRAPHIC_DATA])" at bounding box center [181, 87] width 139 height 8
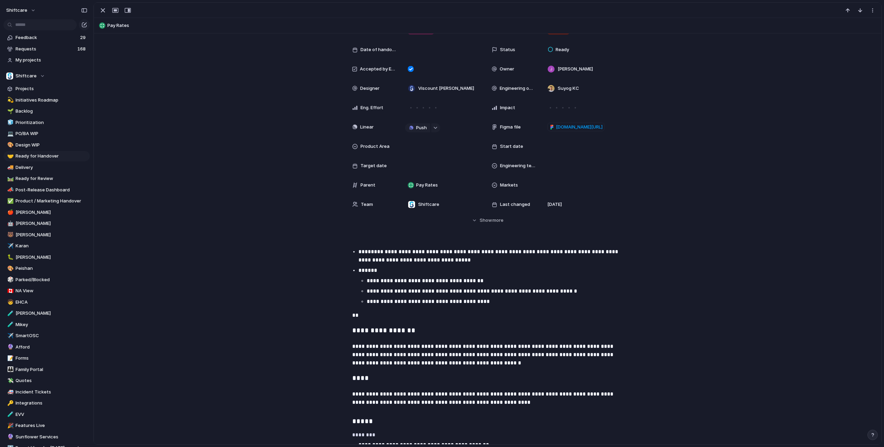
scroll to position [120, 0]
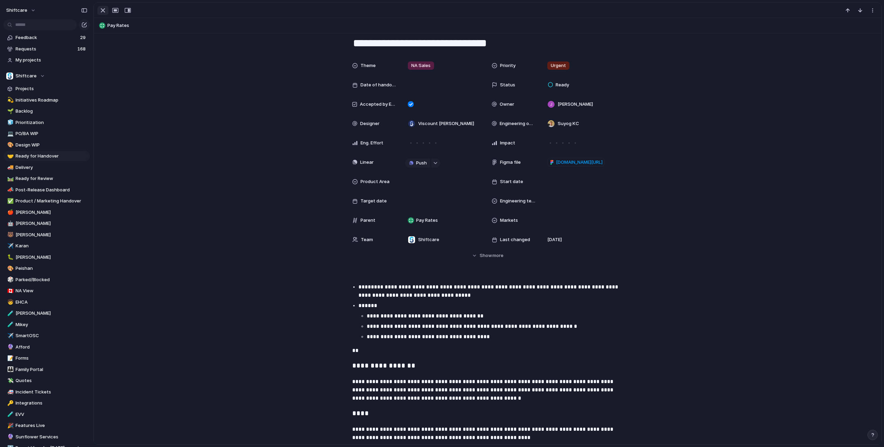
click at [105, 10] on div "button" at bounding box center [103, 10] width 8 height 8
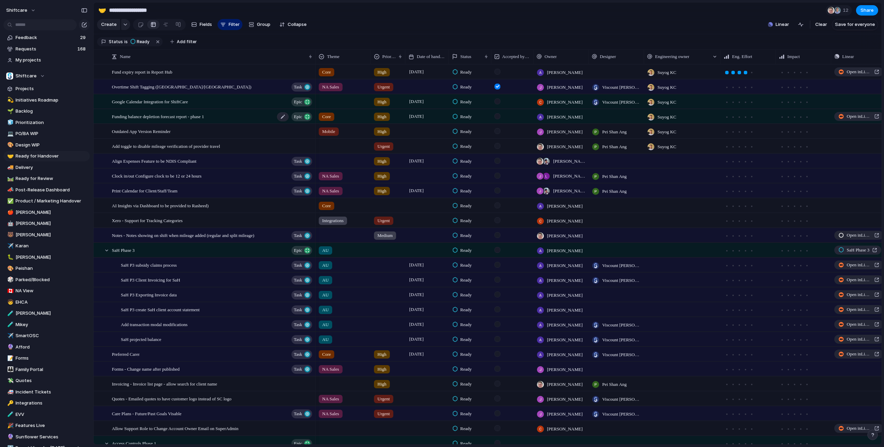
click at [193, 116] on span "Funding balance depletion forecast report - phase 1" at bounding box center [158, 116] width 92 height 8
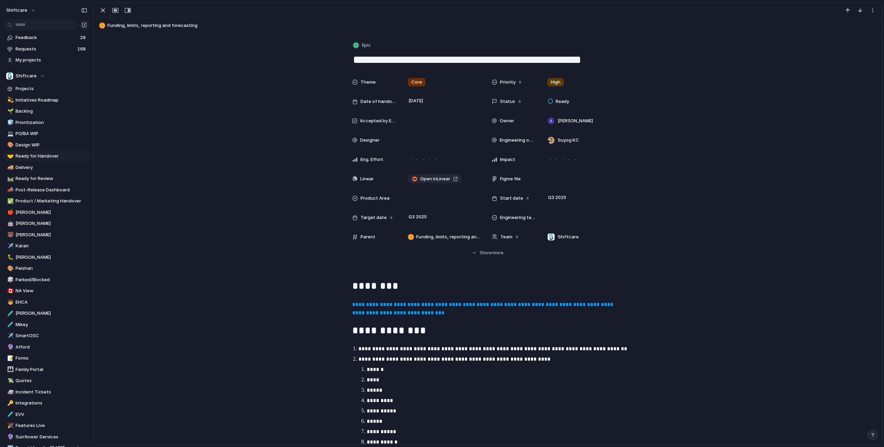
drag, startPoint x: 483, startPoint y: 57, endPoint x: 423, endPoint y: 59, distance: 59.7
click at [483, 57] on textarea "**********" at bounding box center [487, 59] width 271 height 14
click at [106, 7] on div "button" at bounding box center [103, 10] width 8 height 8
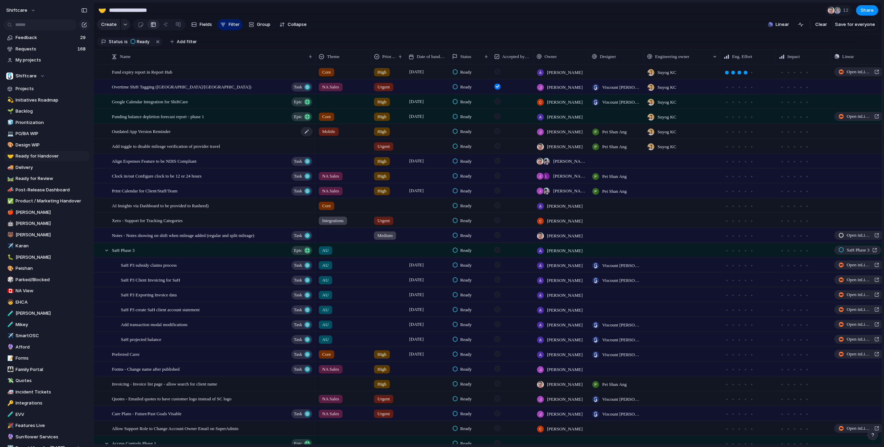
click at [171, 131] on span "Outdated App Version Reminder" at bounding box center [141, 131] width 59 height 8
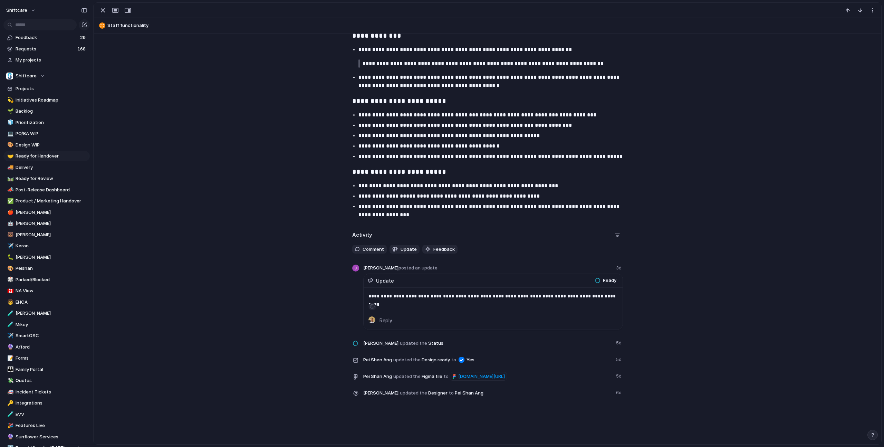
scroll to position [932, 0]
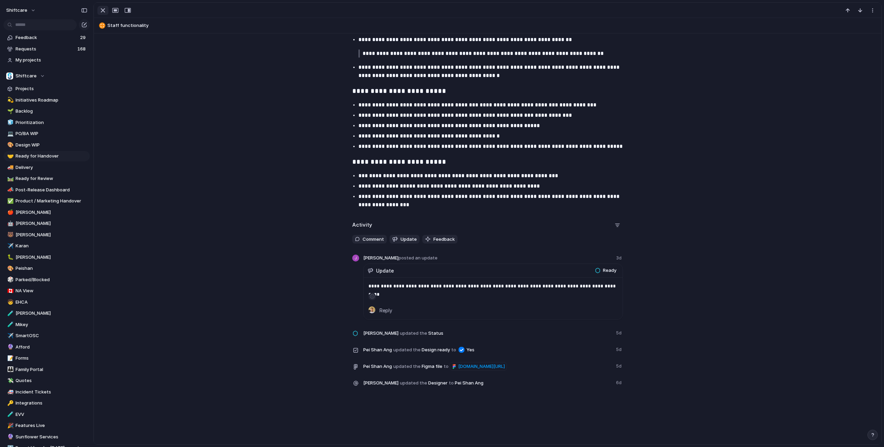
click at [102, 11] on div "button" at bounding box center [103, 10] width 8 height 8
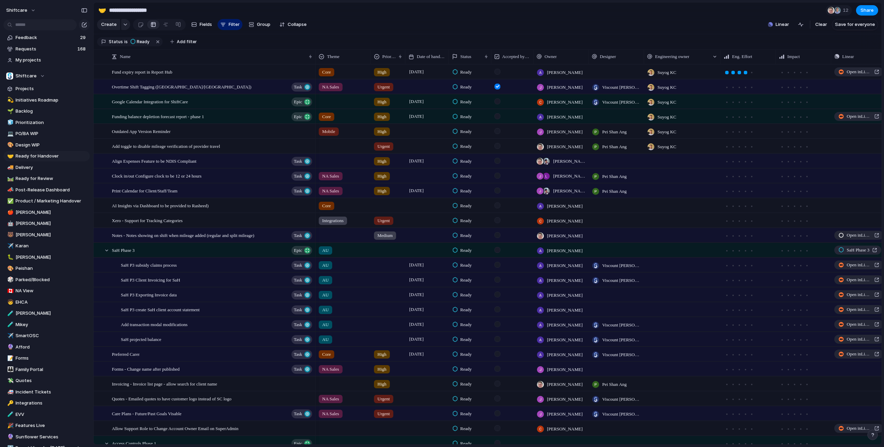
scroll to position [0, 0]
click at [195, 130] on div "Outdated App Version Reminder" at bounding box center [212, 131] width 201 height 14
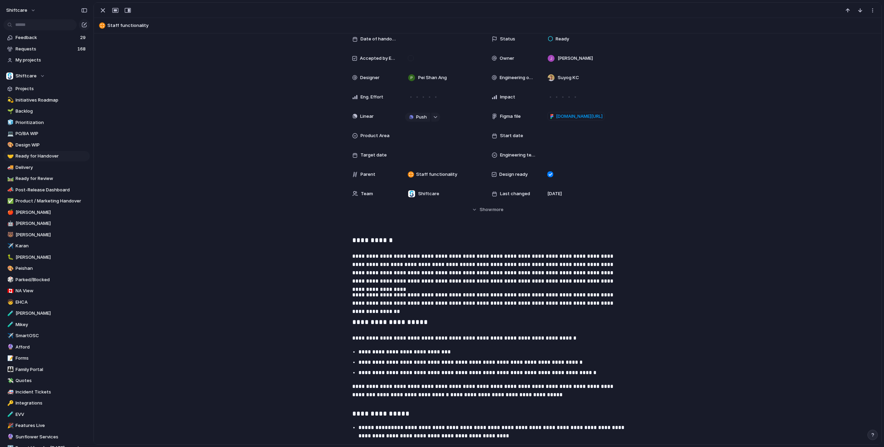
scroll to position [122, 0]
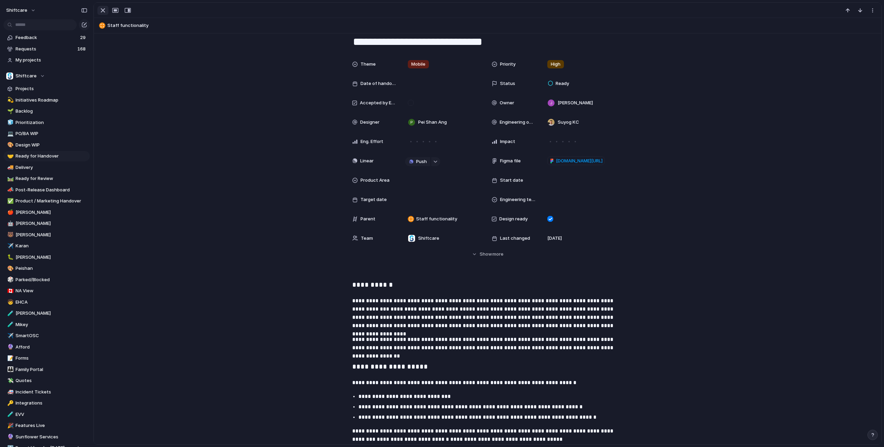
click at [100, 7] on div "button" at bounding box center [103, 10] width 8 height 8
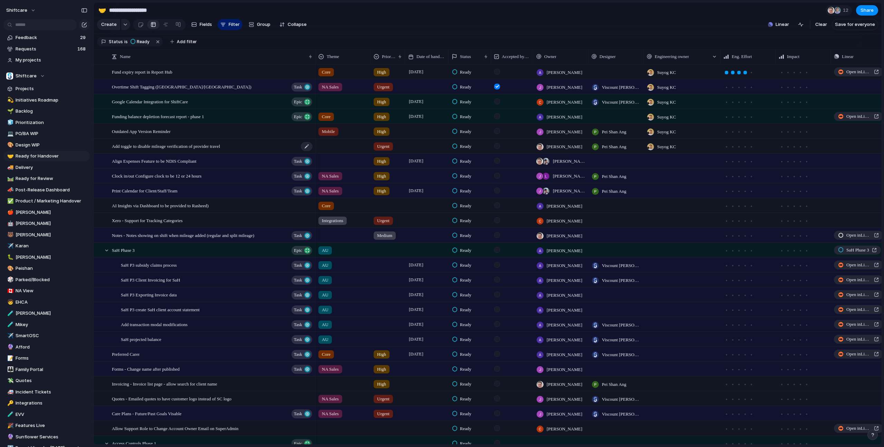
click at [210, 148] on span "Add toggle to disable mileage verification of provider travel" at bounding box center [166, 146] width 108 height 8
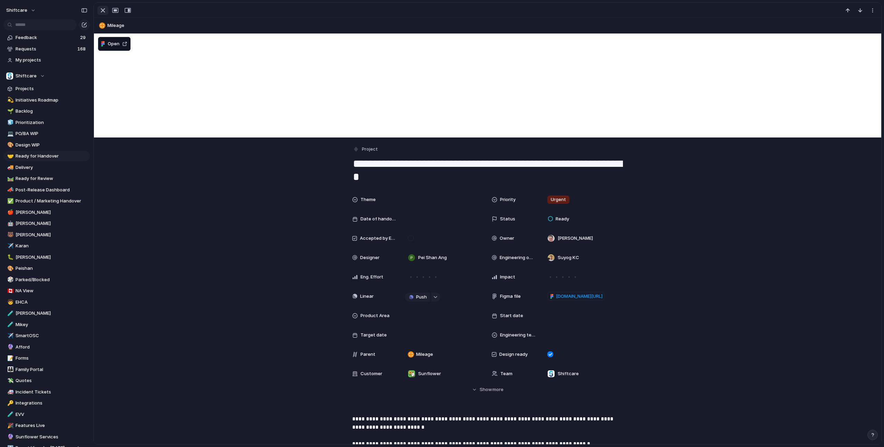
click at [105, 9] on div "button" at bounding box center [103, 10] width 8 height 8
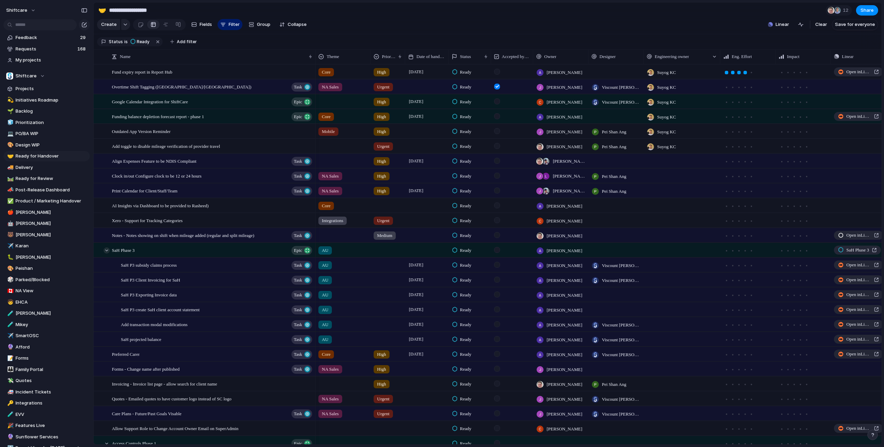
click at [108, 250] on div at bounding box center [107, 250] width 6 height 6
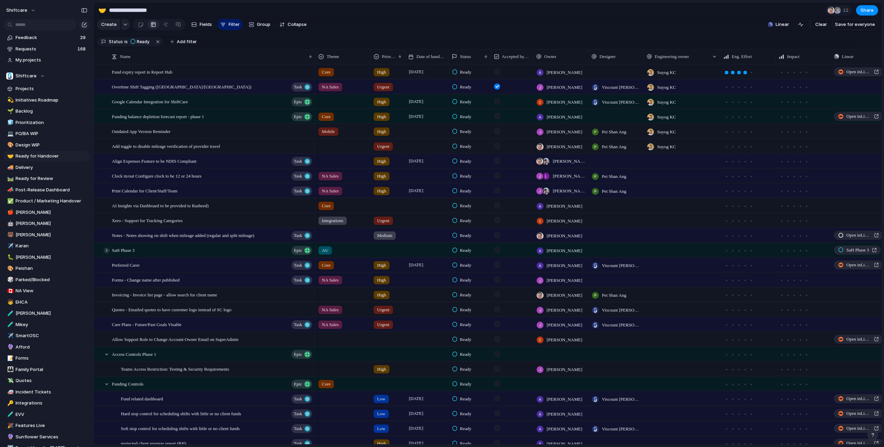
click at [108, 250] on div at bounding box center [107, 250] width 6 height 6
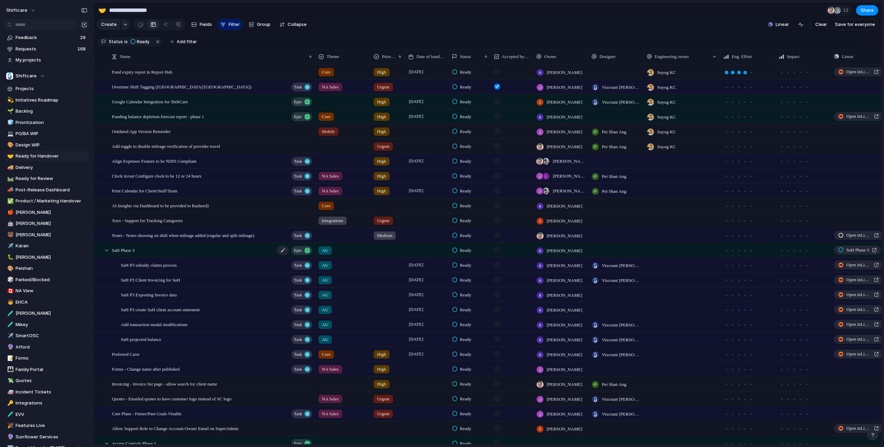
click at [197, 252] on div "SaH Phase 3 Epic" at bounding box center [212, 250] width 201 height 14
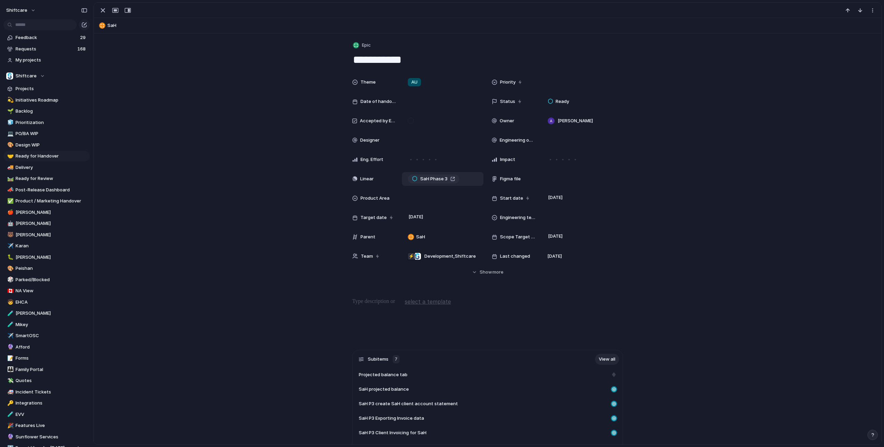
click at [431, 178] on span "SaH Phase 3" at bounding box center [433, 178] width 27 height 7
click at [99, 11] on div "button" at bounding box center [103, 10] width 8 height 8
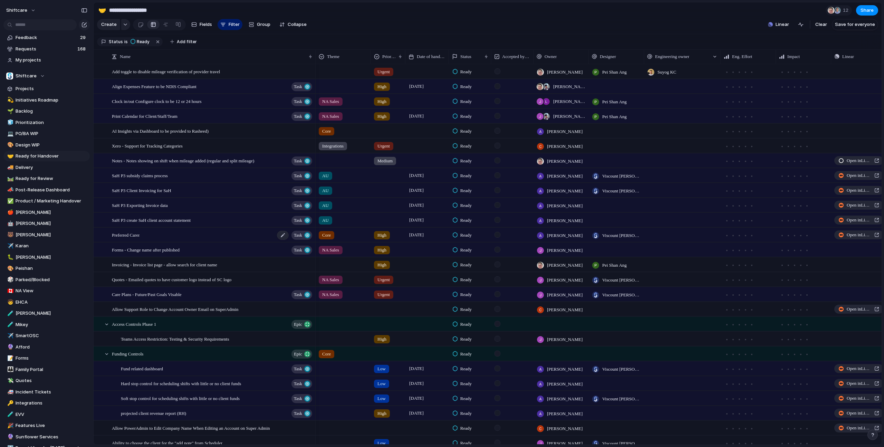
scroll to position [101, 0]
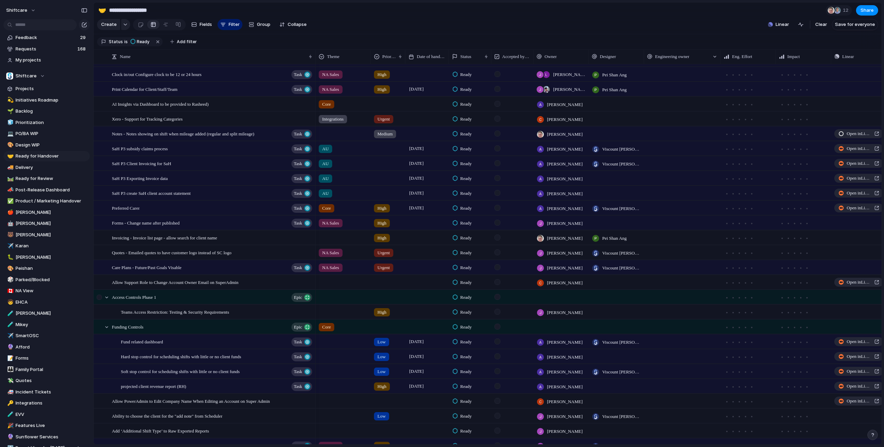
click at [109, 298] on div at bounding box center [103, 297] width 19 height 14
click at [107, 298] on div at bounding box center [107, 297] width 6 height 6
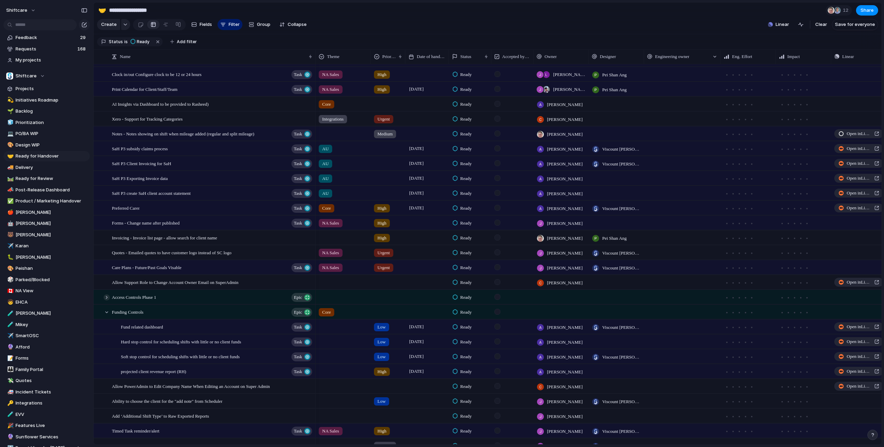
click at [107, 298] on div at bounding box center [107, 297] width 6 height 6
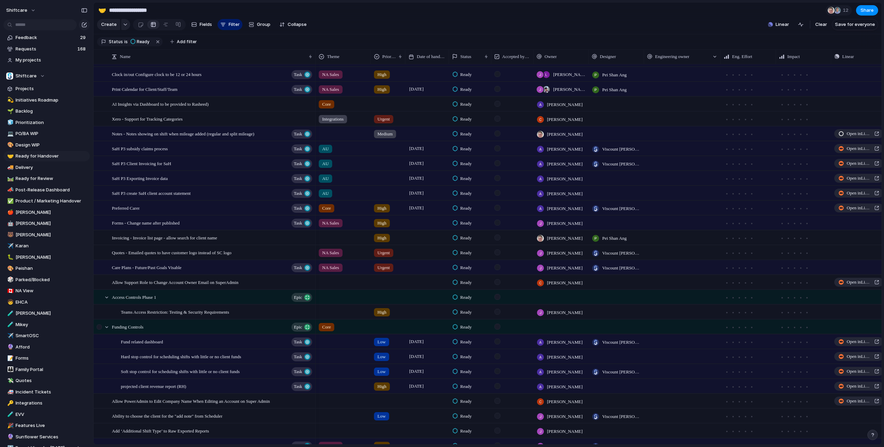
click at [111, 326] on div at bounding box center [103, 327] width 19 height 14
click at [106, 326] on div at bounding box center [107, 327] width 6 height 6
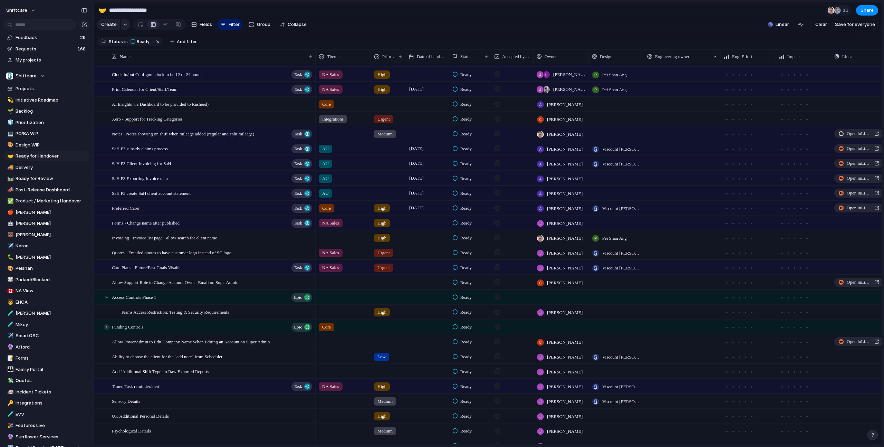
click at [106, 326] on div at bounding box center [107, 327] width 6 height 6
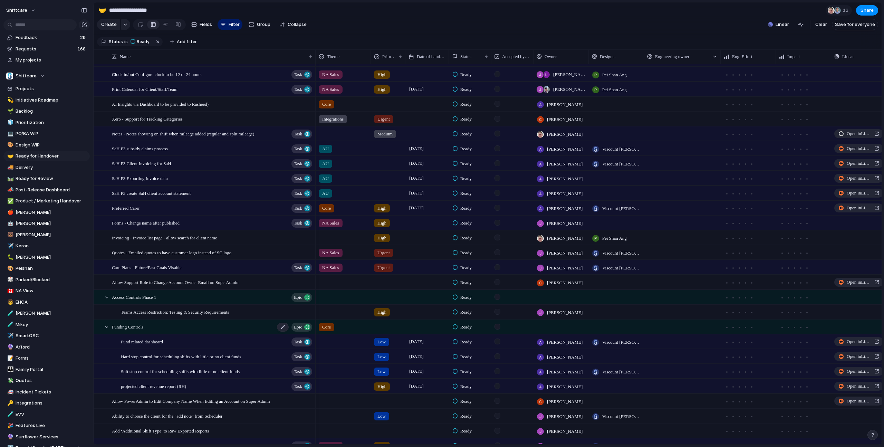
scroll to position [0, 0]
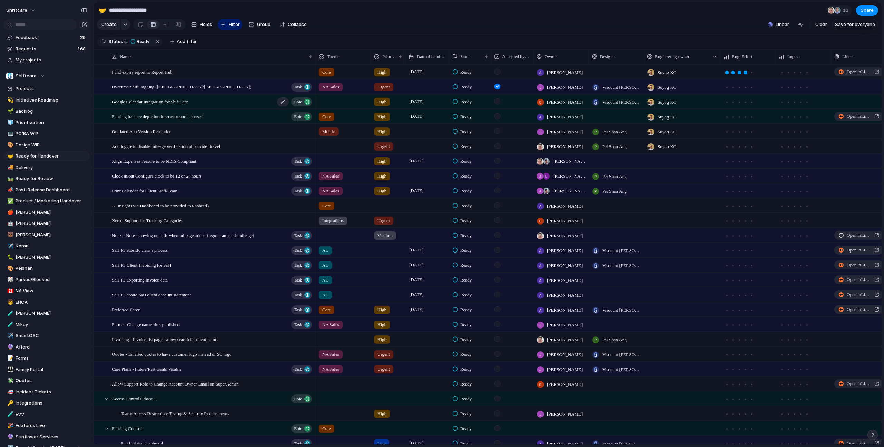
click at [185, 105] on div "Google Calendar Integration for ShiftCare Epic" at bounding box center [212, 102] width 201 height 14
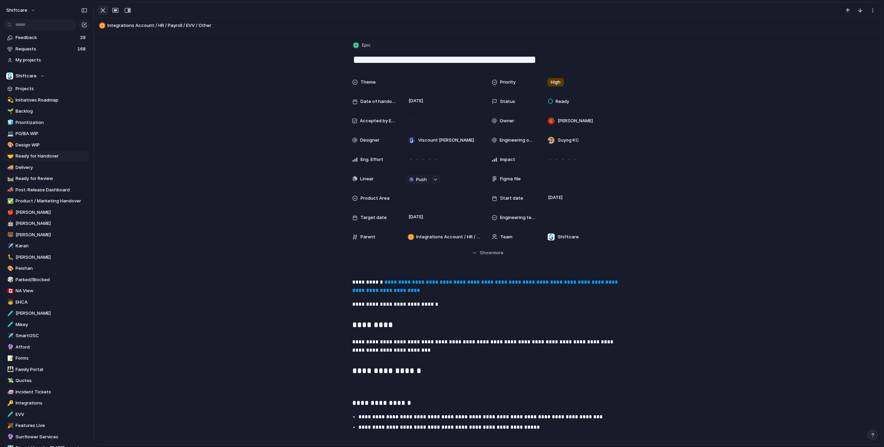
click at [102, 8] on div "button" at bounding box center [103, 10] width 8 height 8
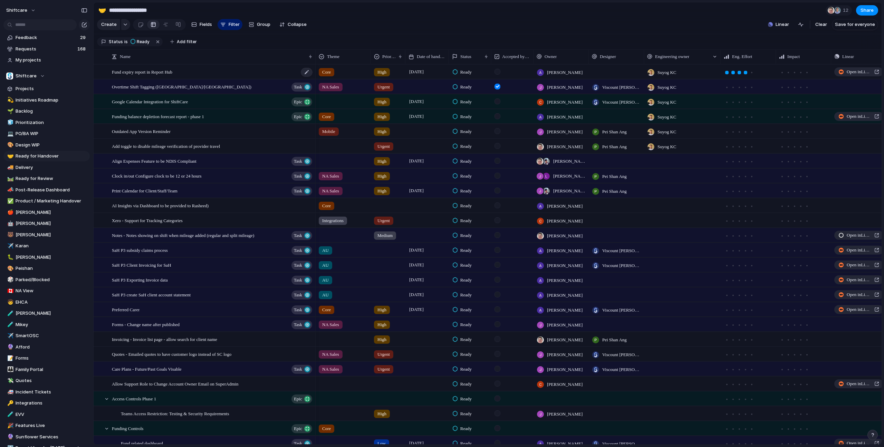
click at [209, 69] on div "Fund expiry report in Report Hub" at bounding box center [212, 72] width 201 height 14
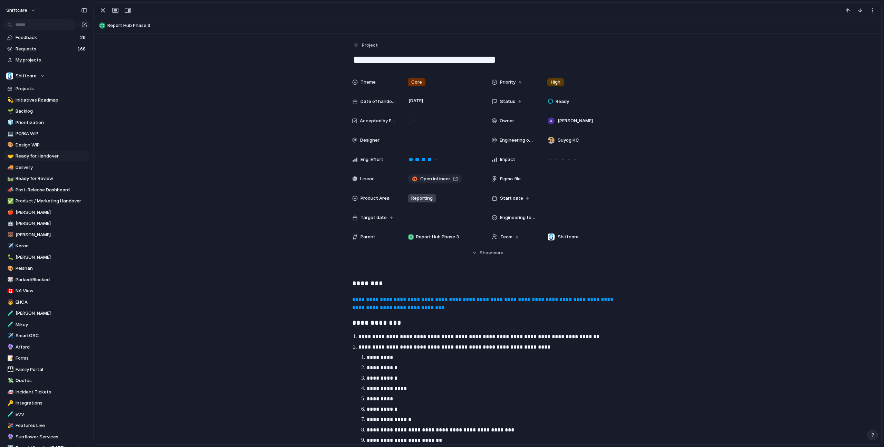
drag, startPoint x: 522, startPoint y: 60, endPoint x: 527, endPoint y: 47, distance: 13.7
click at [527, 47] on div "**********" at bounding box center [487, 53] width 271 height 27
click at [100, 7] on div "button" at bounding box center [103, 10] width 8 height 8
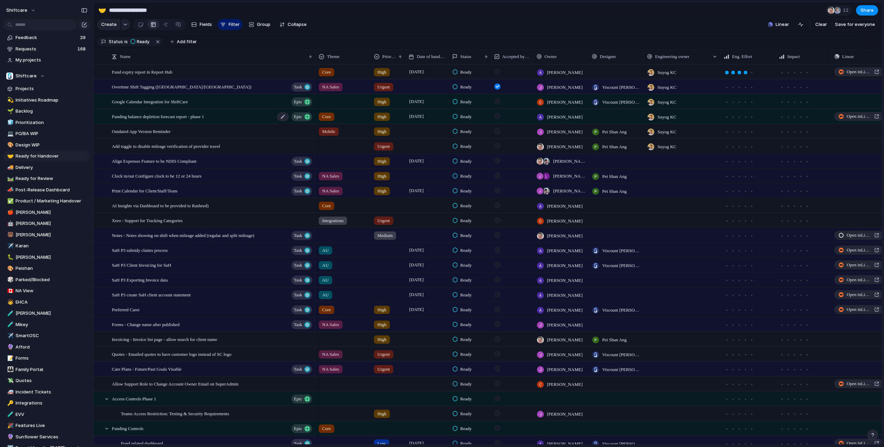
click at [195, 119] on span "Funding balance depletion forecast report - phase 1" at bounding box center [158, 116] width 92 height 8
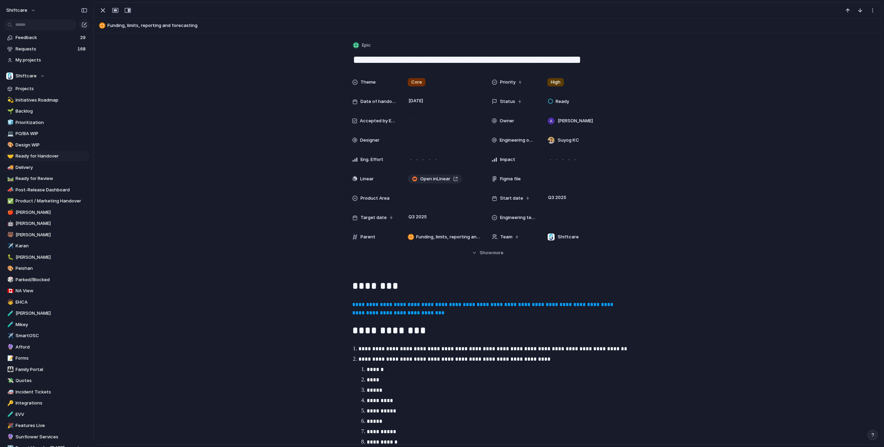
drag, startPoint x: 560, startPoint y: 60, endPoint x: 563, endPoint y: 51, distance: 9.1
click at [563, 51] on div "**********" at bounding box center [487, 53] width 271 height 27
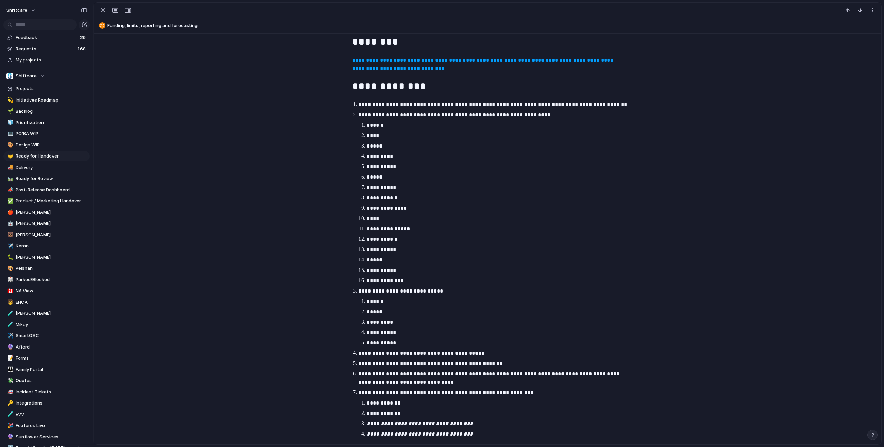
scroll to position [382, 0]
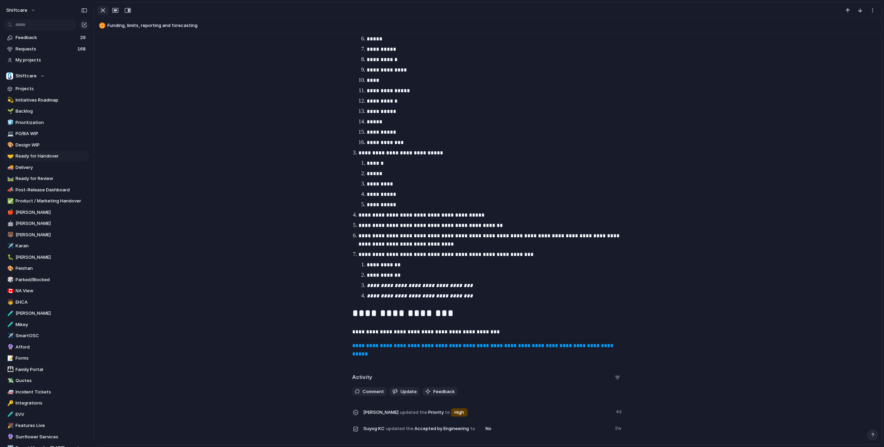
click at [104, 12] on div "button" at bounding box center [103, 10] width 8 height 8
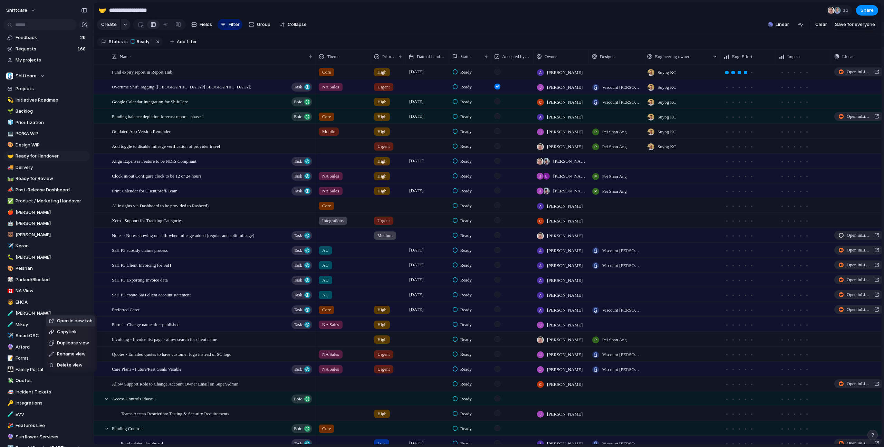
click at [187, 188] on div "Open in new tab Copy link Duplicate view Rename view Delete view" at bounding box center [442, 223] width 884 height 447
click at [177, 188] on span "Print Calendar for Client/Staff/Team" at bounding box center [145, 190] width 66 height 8
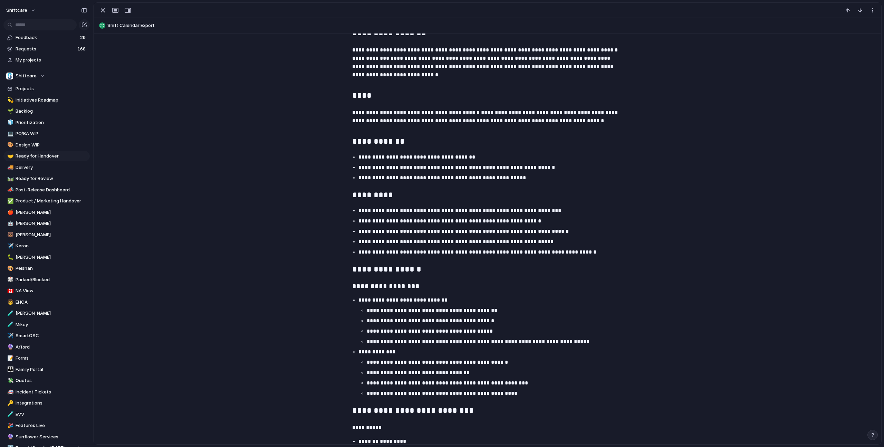
scroll to position [111, 0]
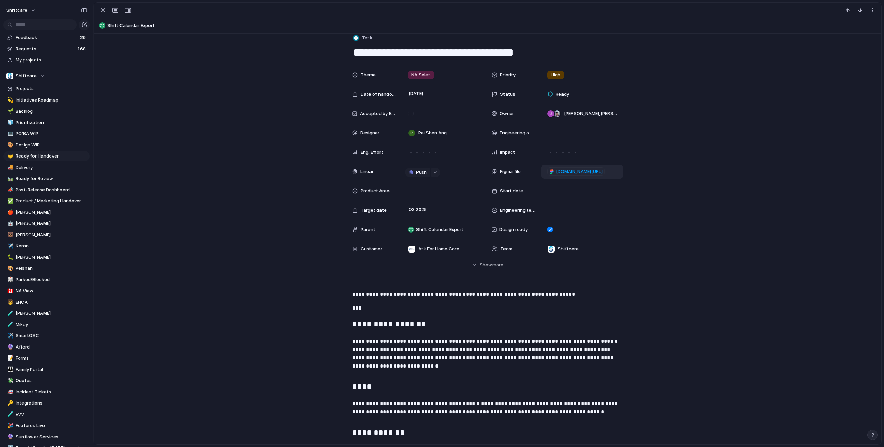
click at [587, 171] on span "[DOMAIN_NAME][URL]" at bounding box center [579, 171] width 47 height 7
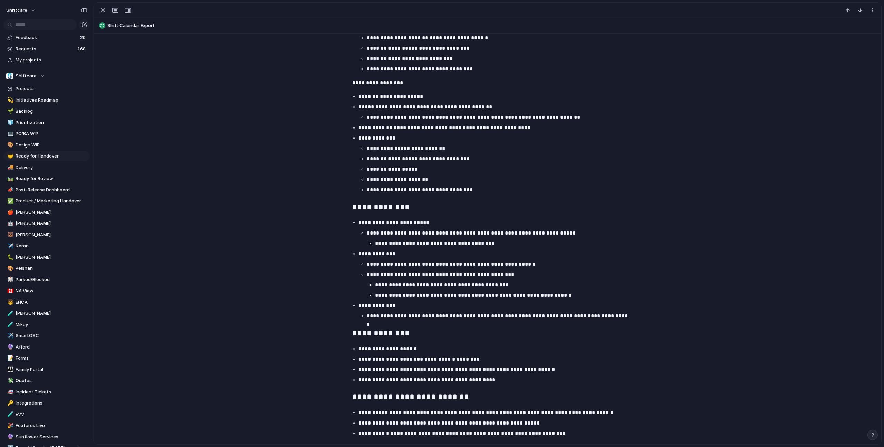
scroll to position [693, 0]
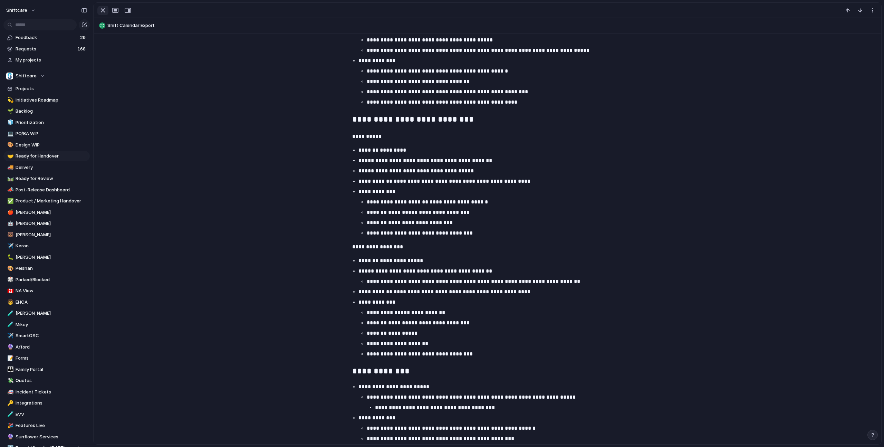
click at [104, 11] on div "button" at bounding box center [103, 10] width 8 height 8
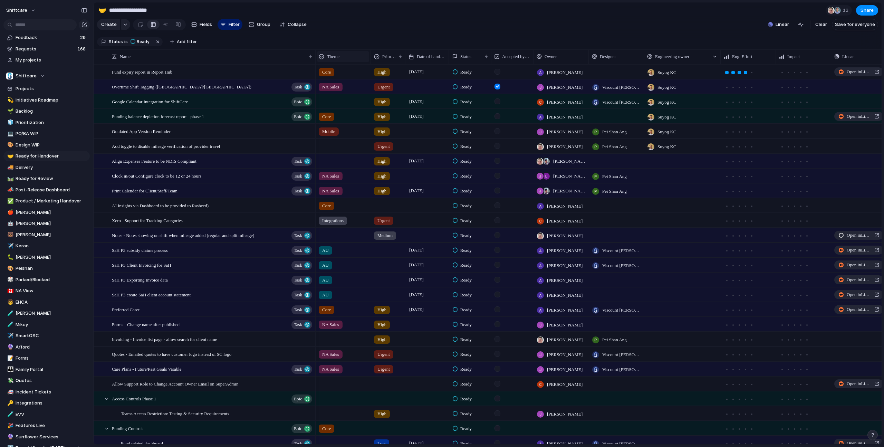
click at [335, 57] on span "Theme" at bounding box center [333, 56] width 12 height 7
click at [347, 105] on span "Sort descending" at bounding box center [348, 105] width 36 height 7
